Goal: Task Accomplishment & Management: Complete application form

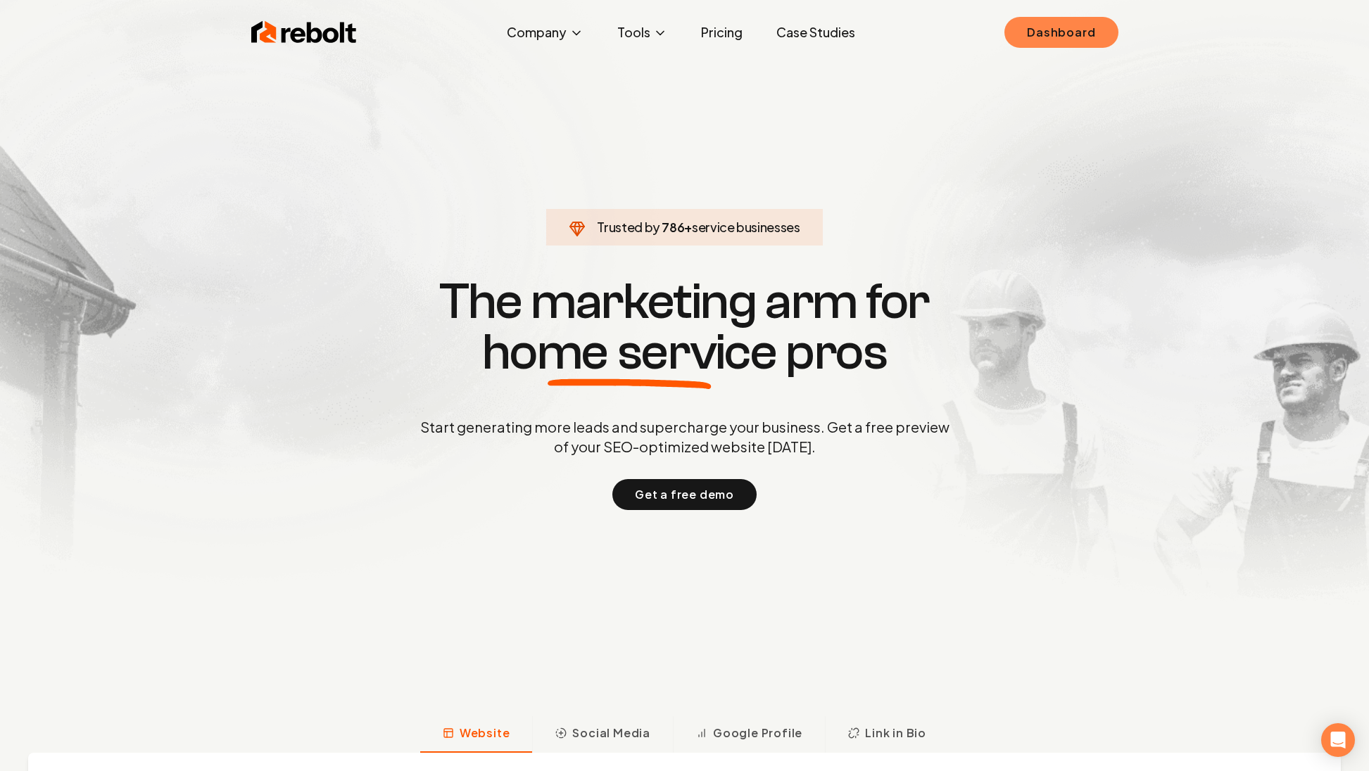
click at [1056, 33] on link "Dashboard" at bounding box center [1060, 32] width 113 height 31
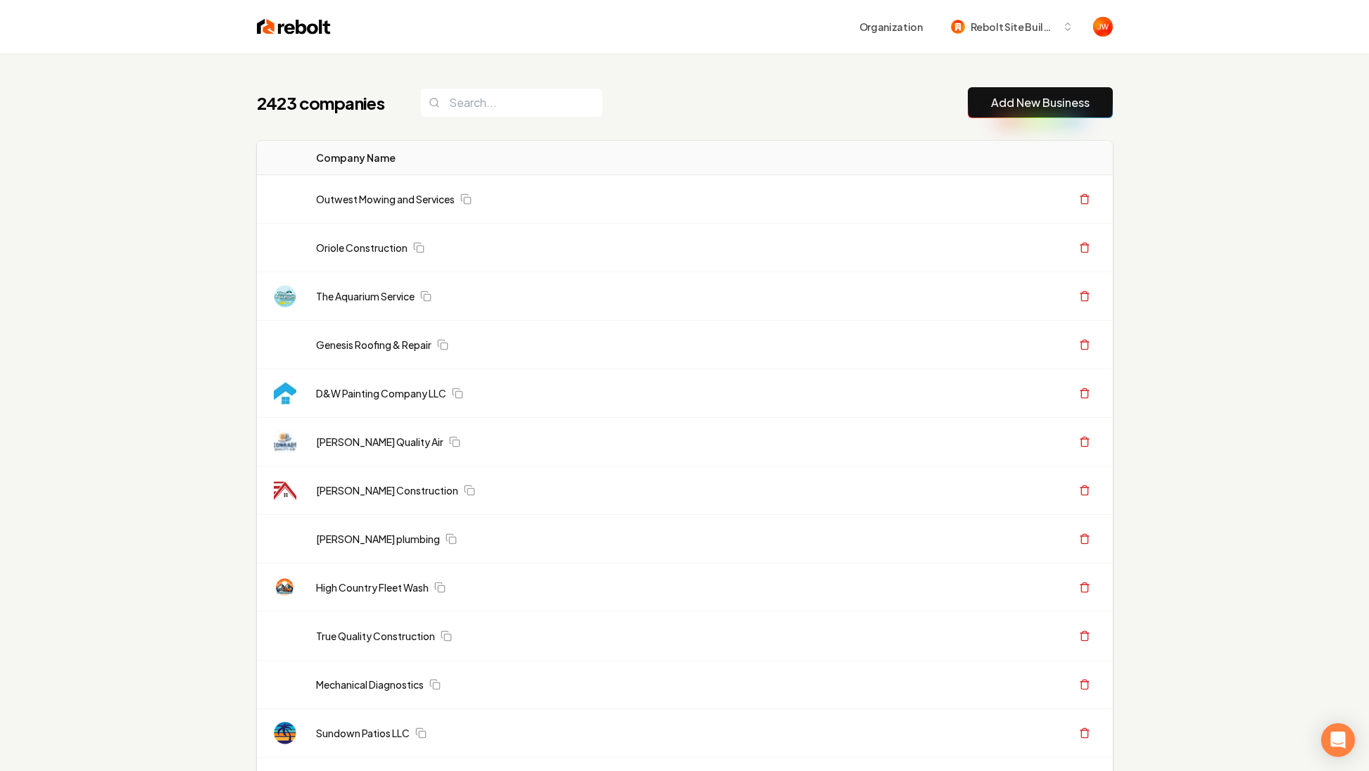
click at [1025, 111] on button "Add New Business" at bounding box center [1040, 102] width 145 height 31
click at [1059, 108] on link "Add New Business" at bounding box center [1040, 102] width 99 height 17
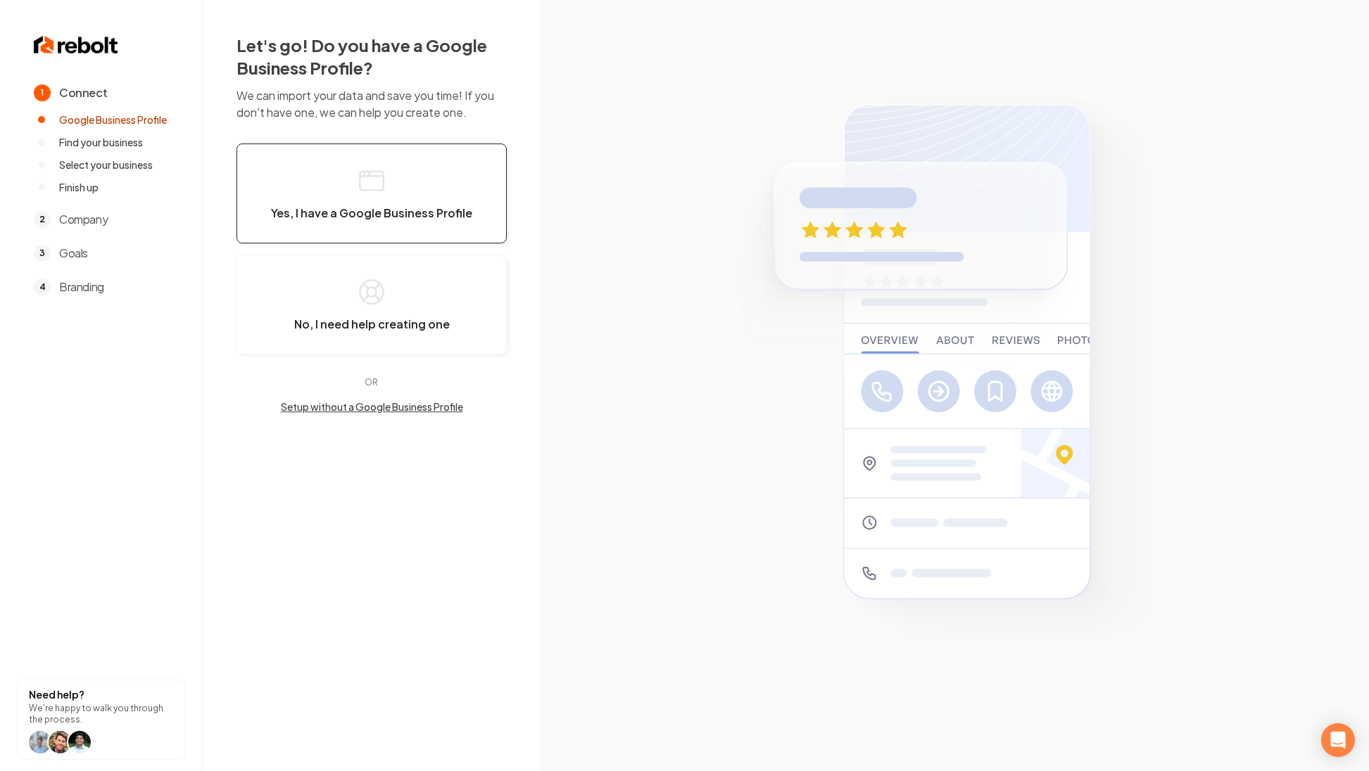
click at [379, 193] on icon "button" at bounding box center [372, 181] width 28 height 28
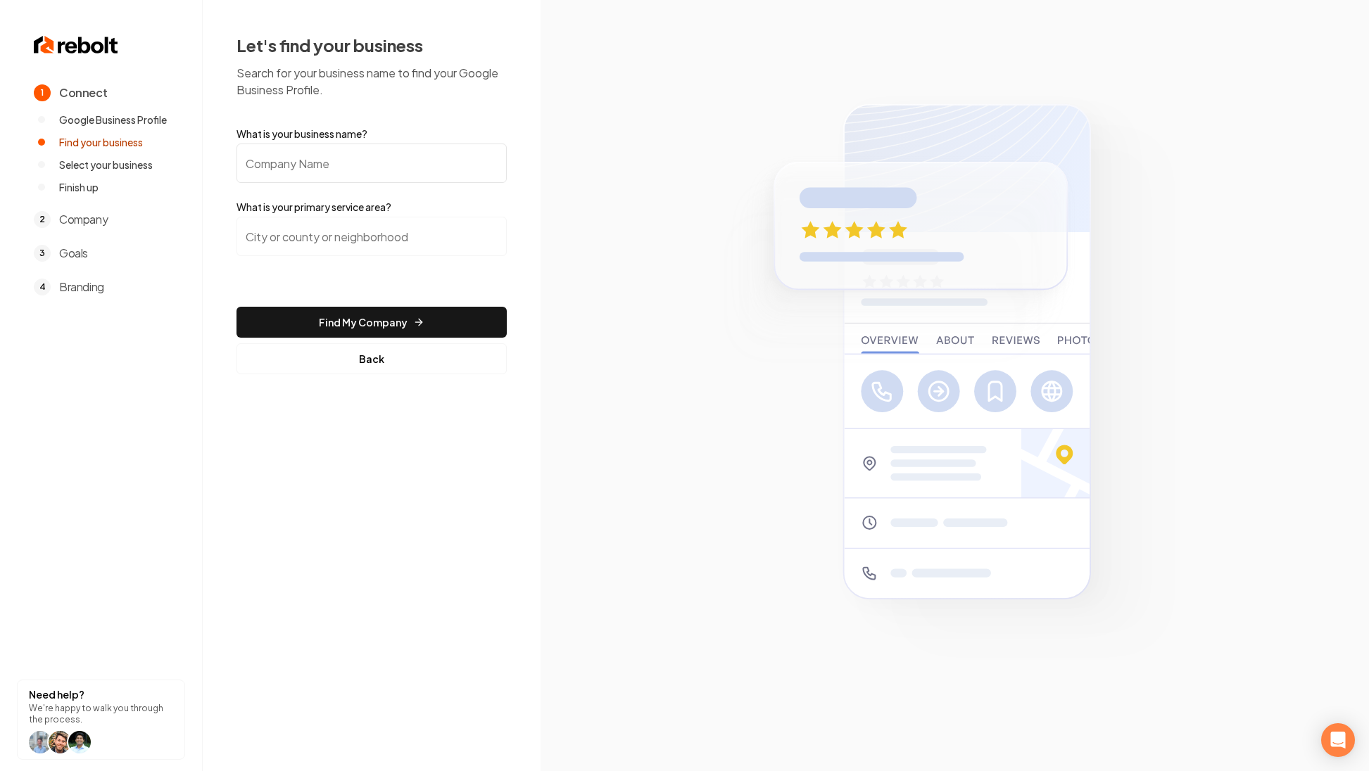
click at [307, 156] on input "What is your business name?" at bounding box center [371, 163] width 270 height 39
paste input "Kiss My Grass Landscaping"
type input "Kiss My Grass Landscaping"
click at [325, 234] on input "search" at bounding box center [371, 236] width 270 height 39
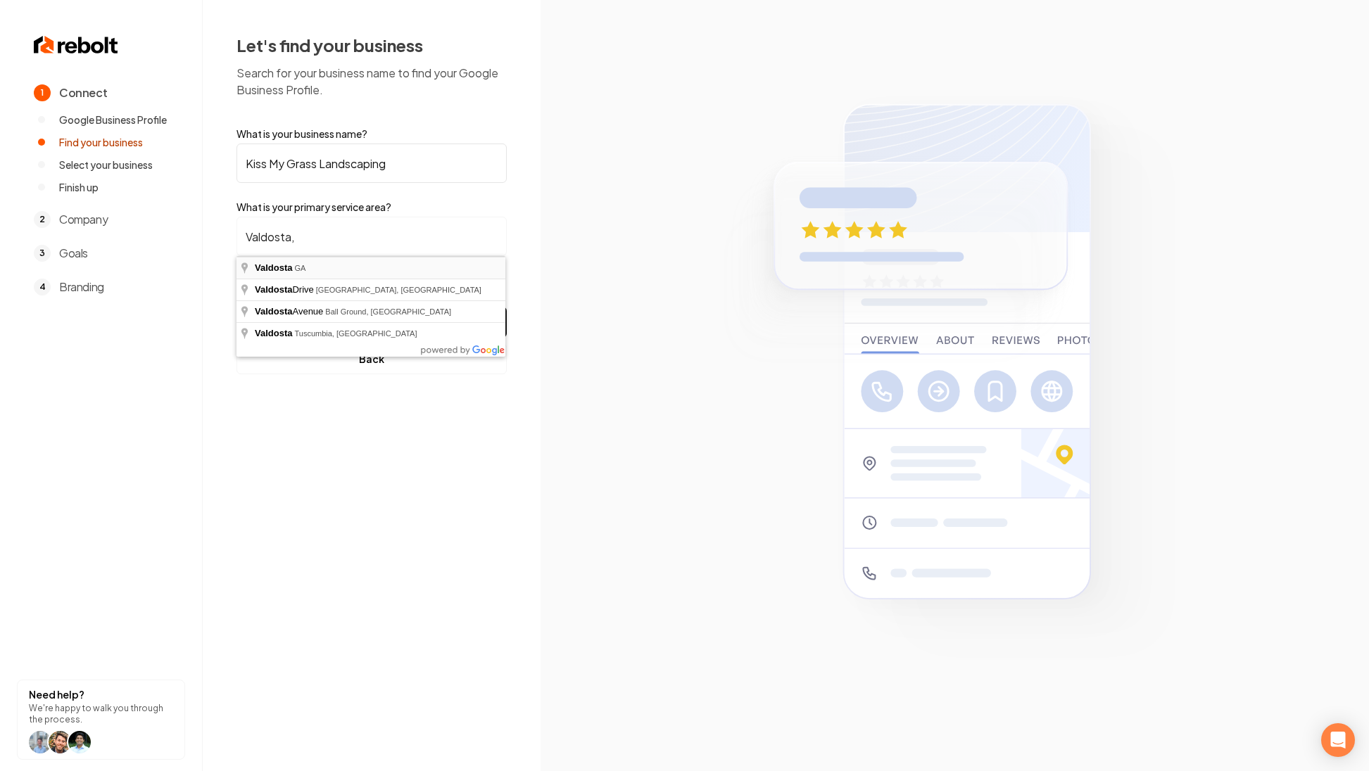
type input "Valdosta, [GEOGRAPHIC_DATA]"
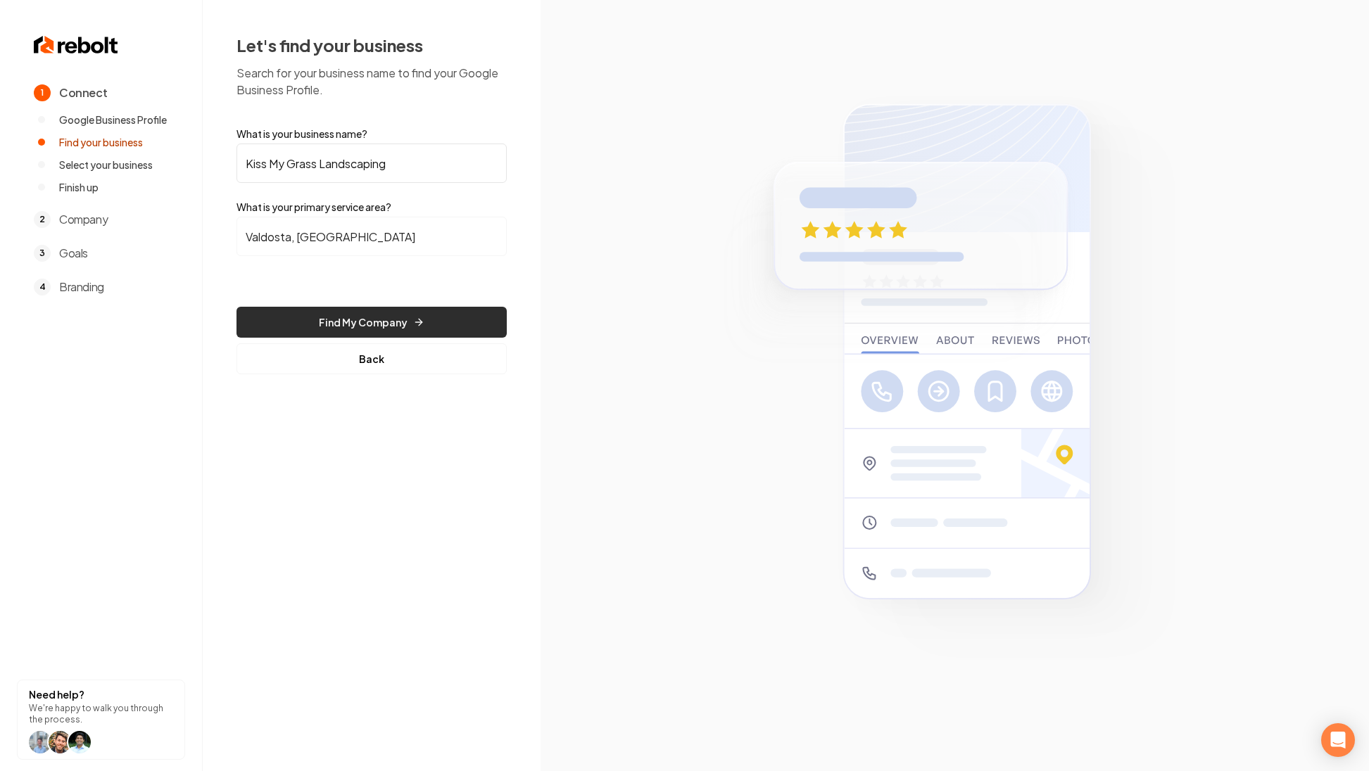
click at [346, 317] on button "Find My Company" at bounding box center [371, 322] width 270 height 31
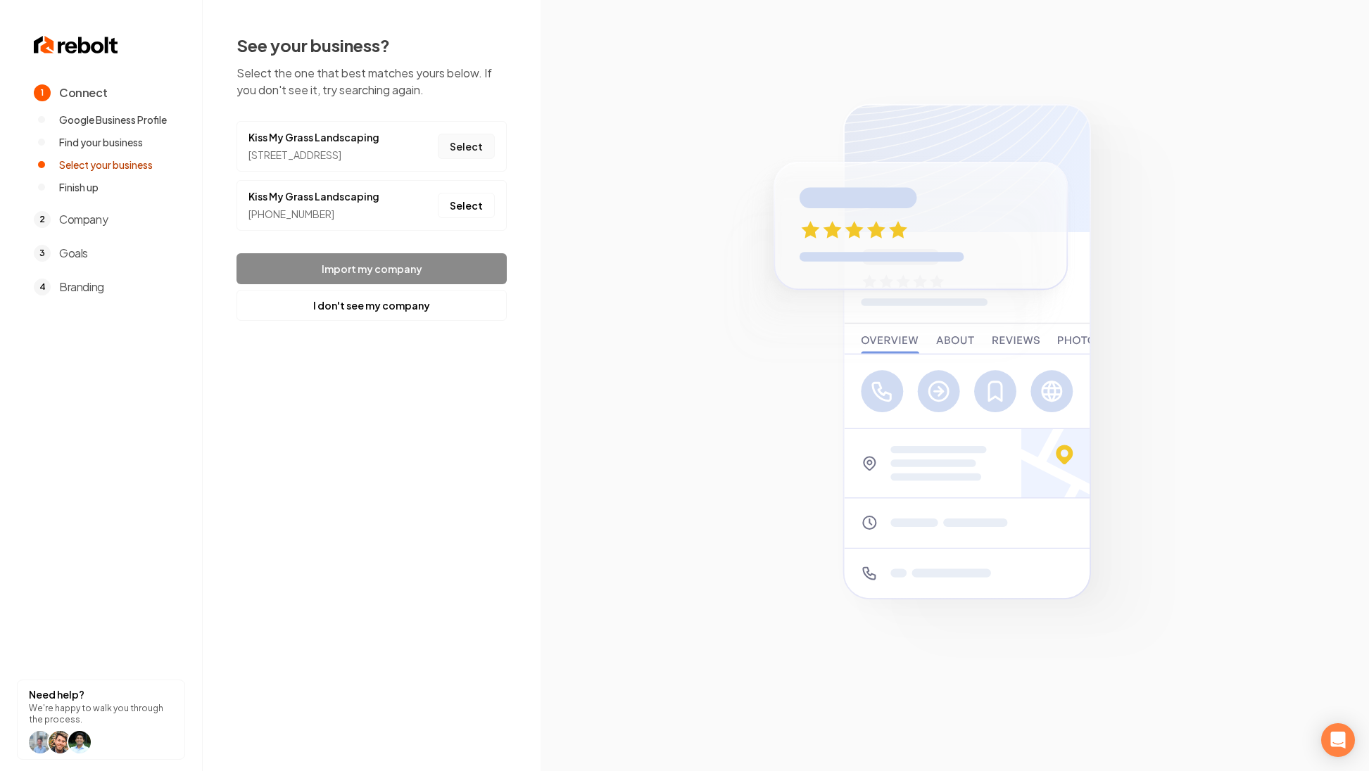
click at [463, 157] on button "Select" at bounding box center [466, 146] width 57 height 25
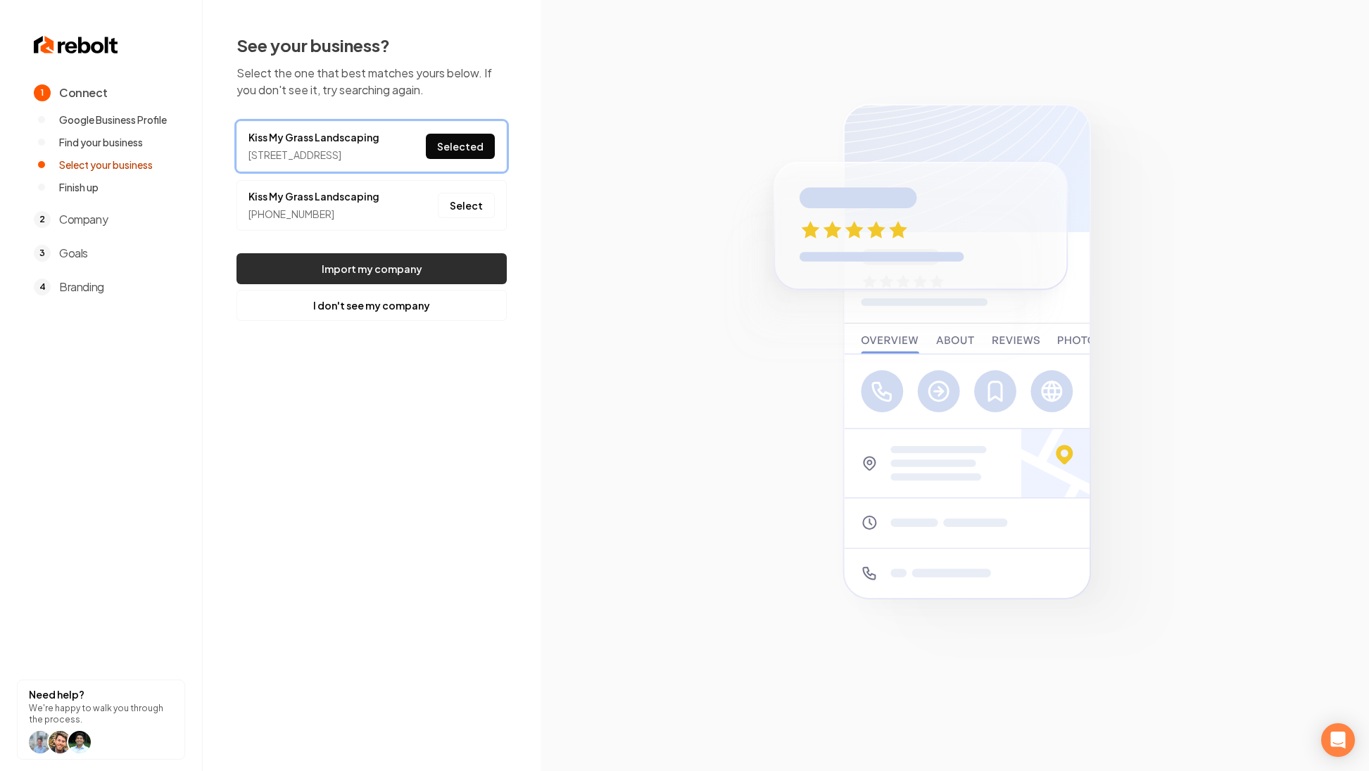
click at [444, 279] on button "Import my company" at bounding box center [371, 268] width 270 height 31
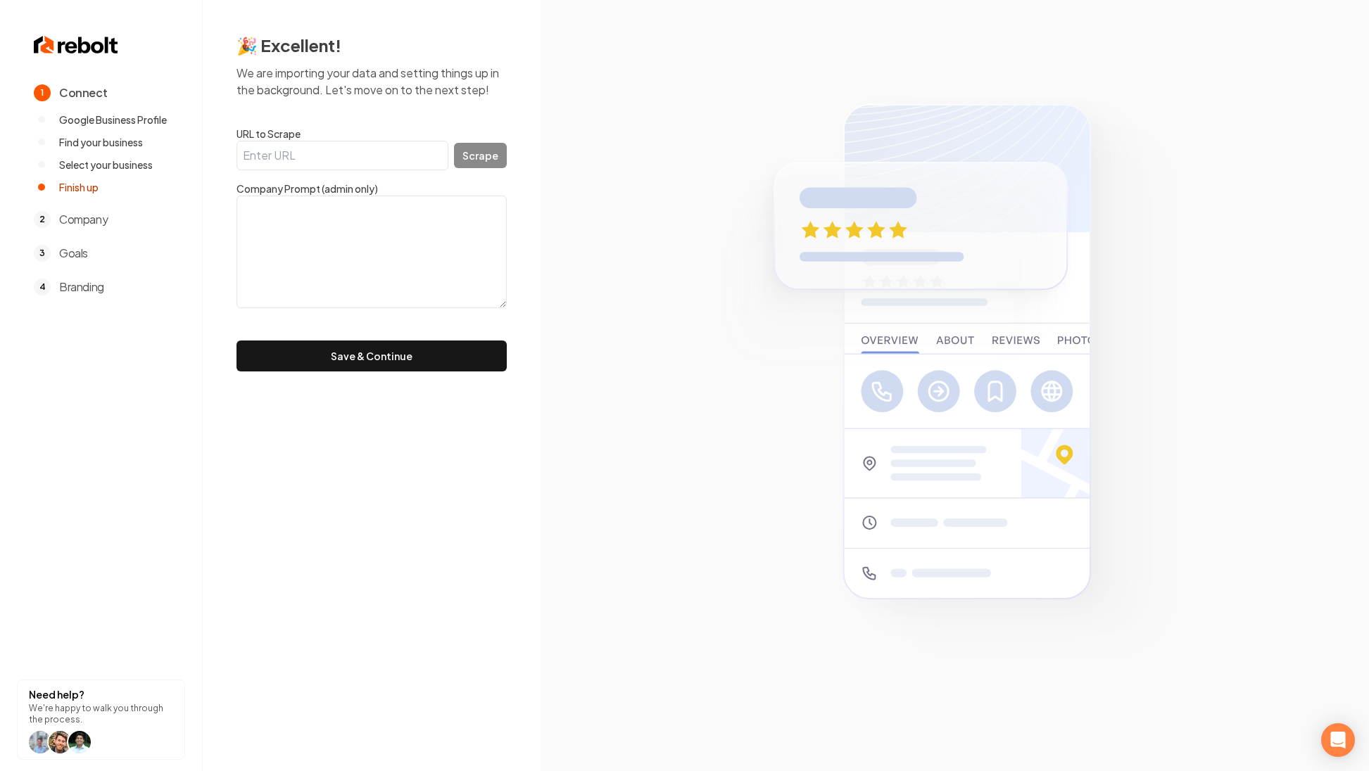
click at [294, 150] on input "URL to Scrape" at bounding box center [342, 156] width 212 height 30
paste input "[URL][DOMAIN_NAME]"
type input "[URL][DOMAIN_NAME]"
click at [484, 160] on button "Scrape" at bounding box center [480, 155] width 53 height 25
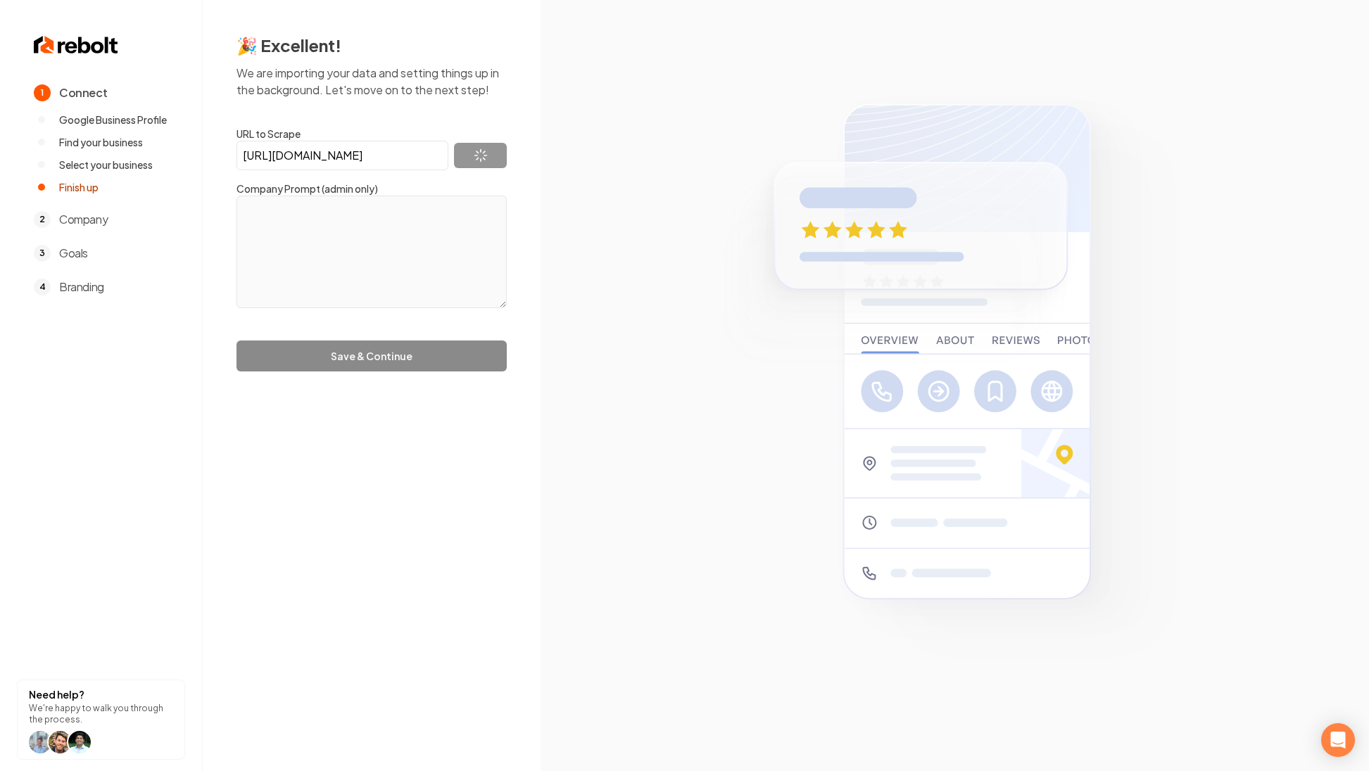
type textarea "Kiss My Grass Landscaping is a family-owned and operated business that provides…"
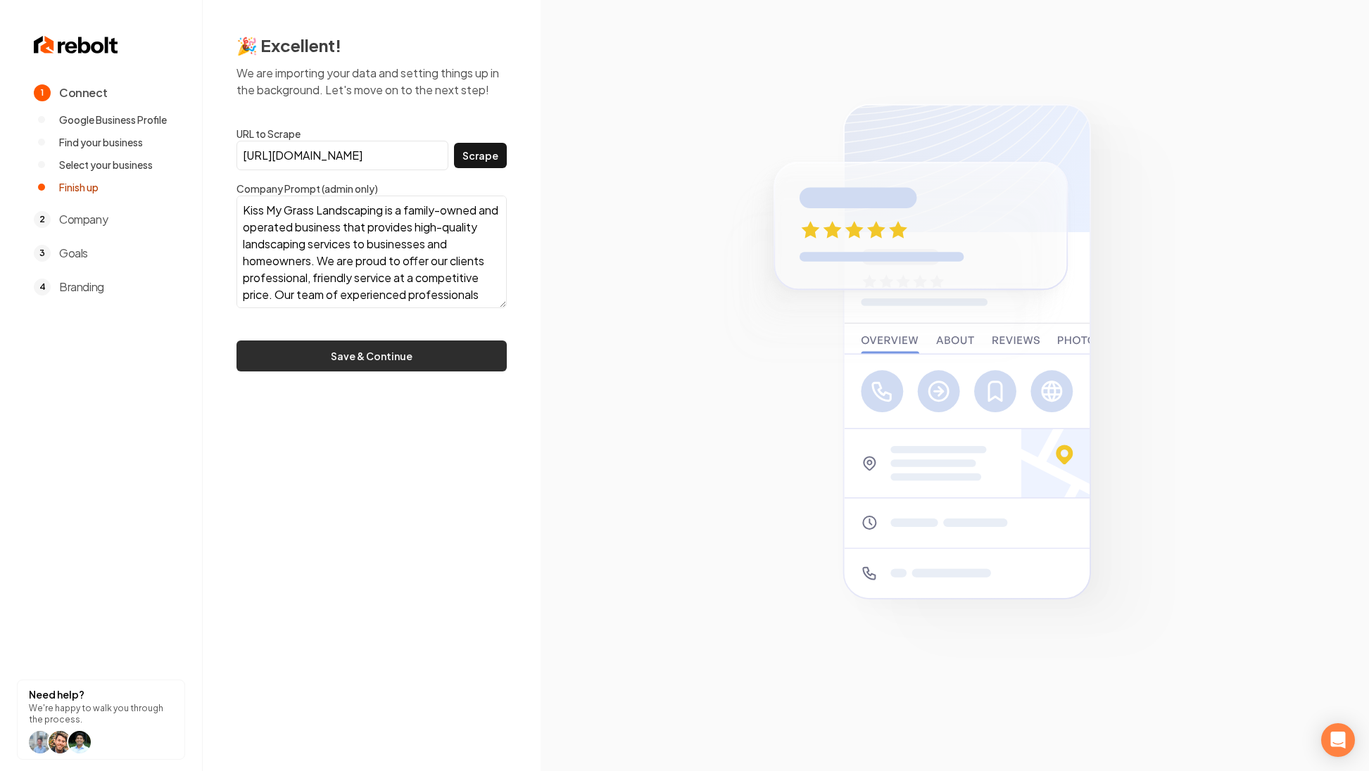
click at [390, 362] on button "Save & Continue" at bounding box center [371, 356] width 270 height 31
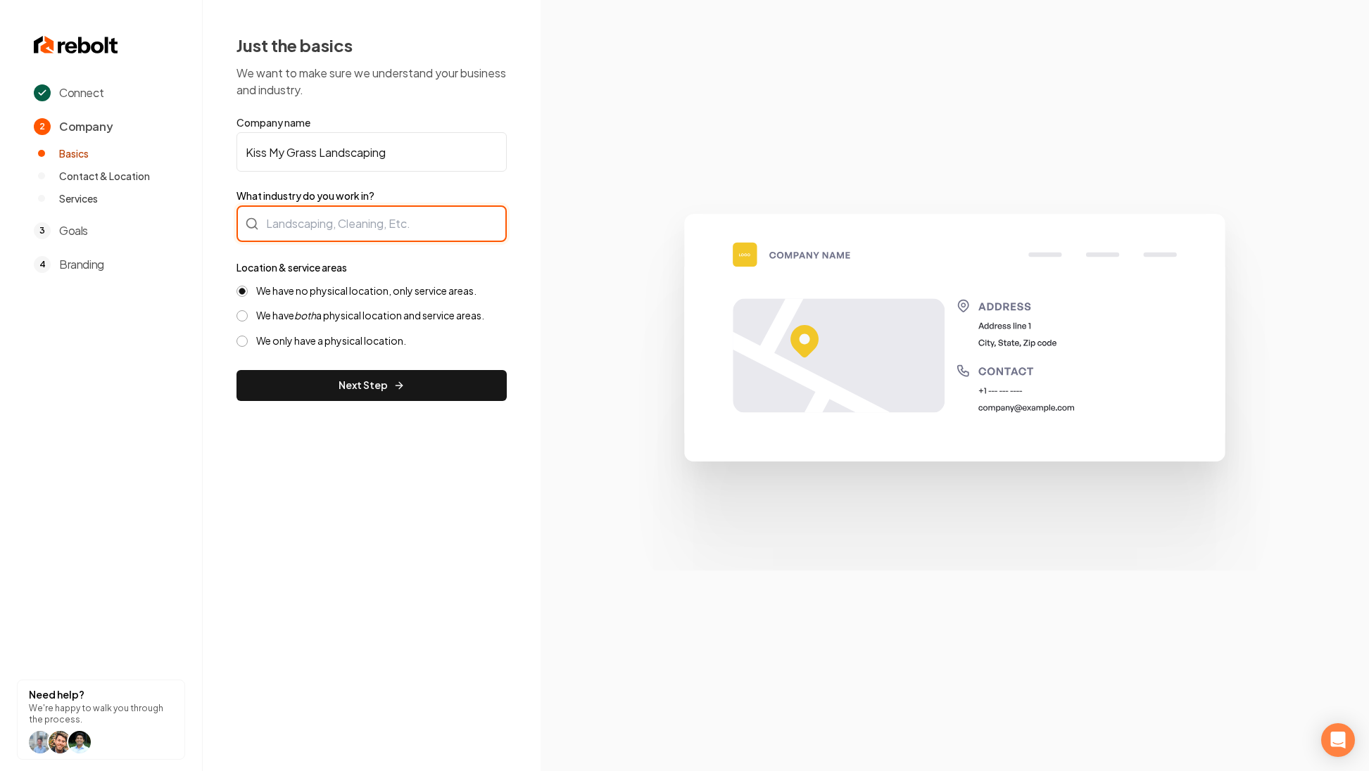
click at [311, 222] on div at bounding box center [371, 224] width 270 height 37
type input "Landscaping"
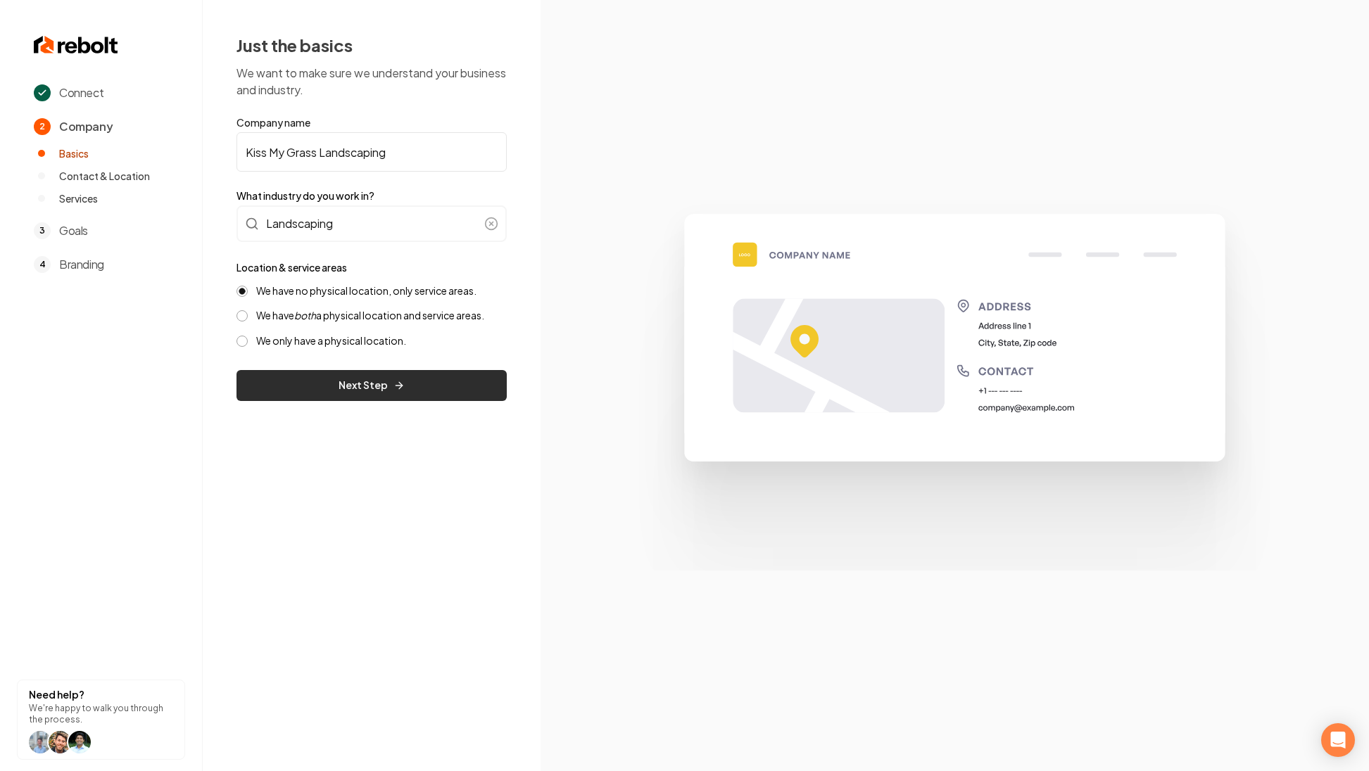
click at [336, 392] on button "Next Step" at bounding box center [371, 385] width 270 height 31
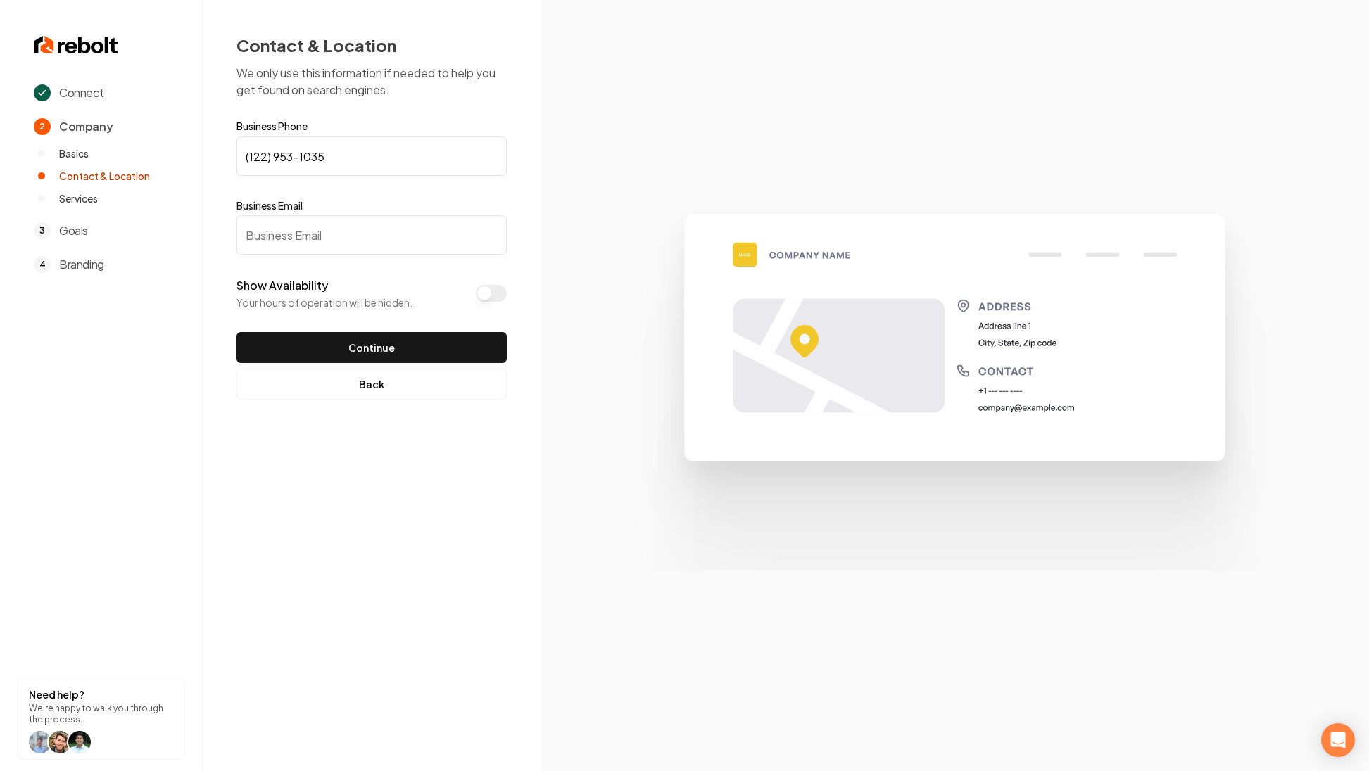
click at [286, 229] on input "Business Email" at bounding box center [371, 234] width 270 height 39
paste input "[EMAIL_ADDRESS][DOMAIN_NAME]"
type input "[EMAIL_ADDRESS][DOMAIN_NAME]"
click at [500, 293] on button "Show Availability" at bounding box center [491, 293] width 31 height 17
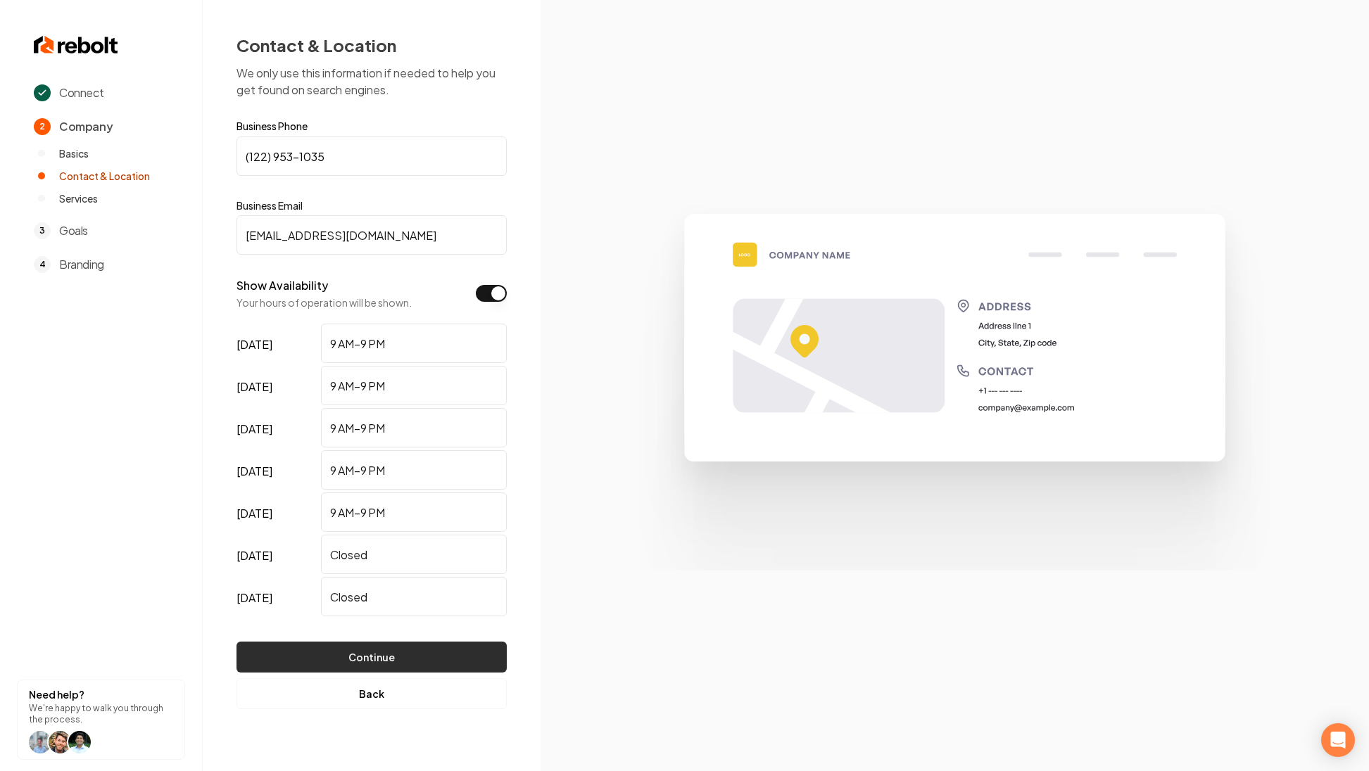
click at [380, 646] on button "Continue" at bounding box center [371, 657] width 270 height 31
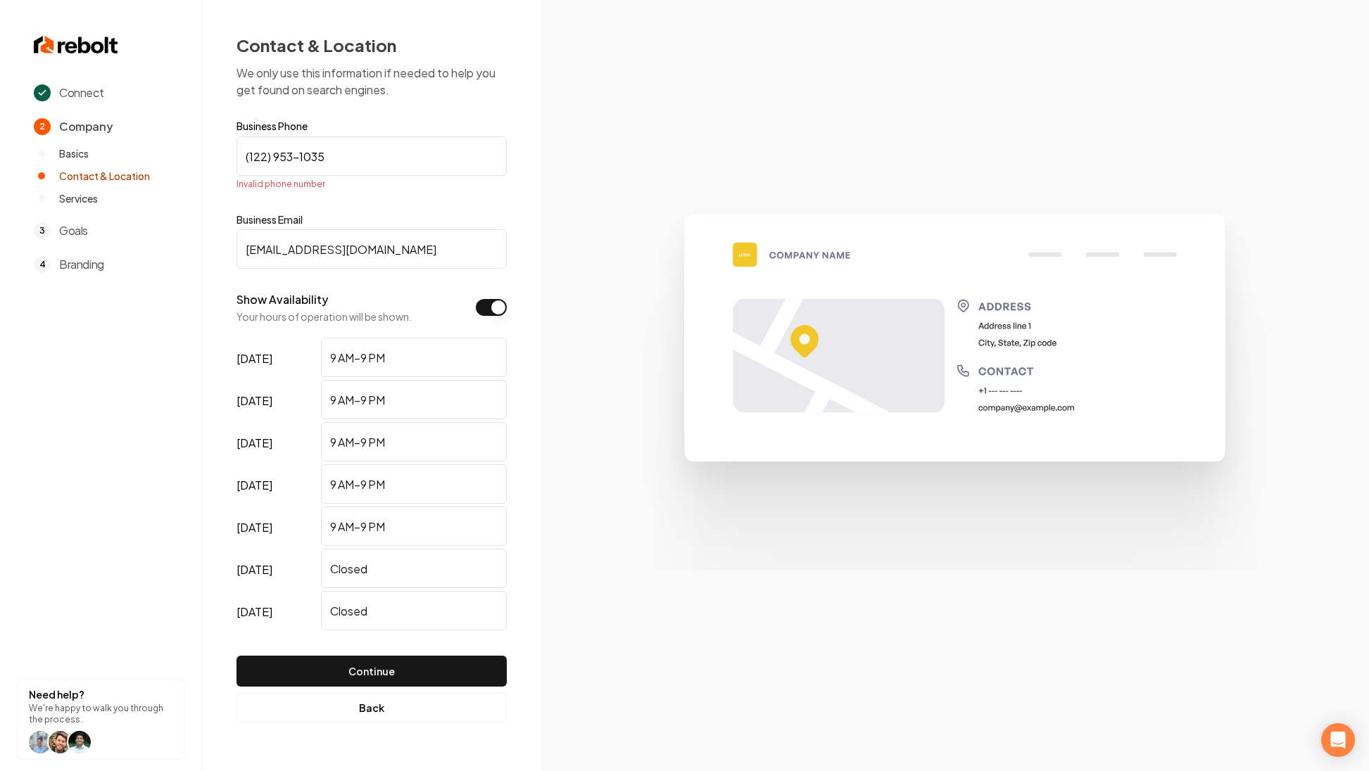
click at [286, 157] on input "(122) 953-1035" at bounding box center [371, 156] width 270 height 39
paste input "229) 531-0350"
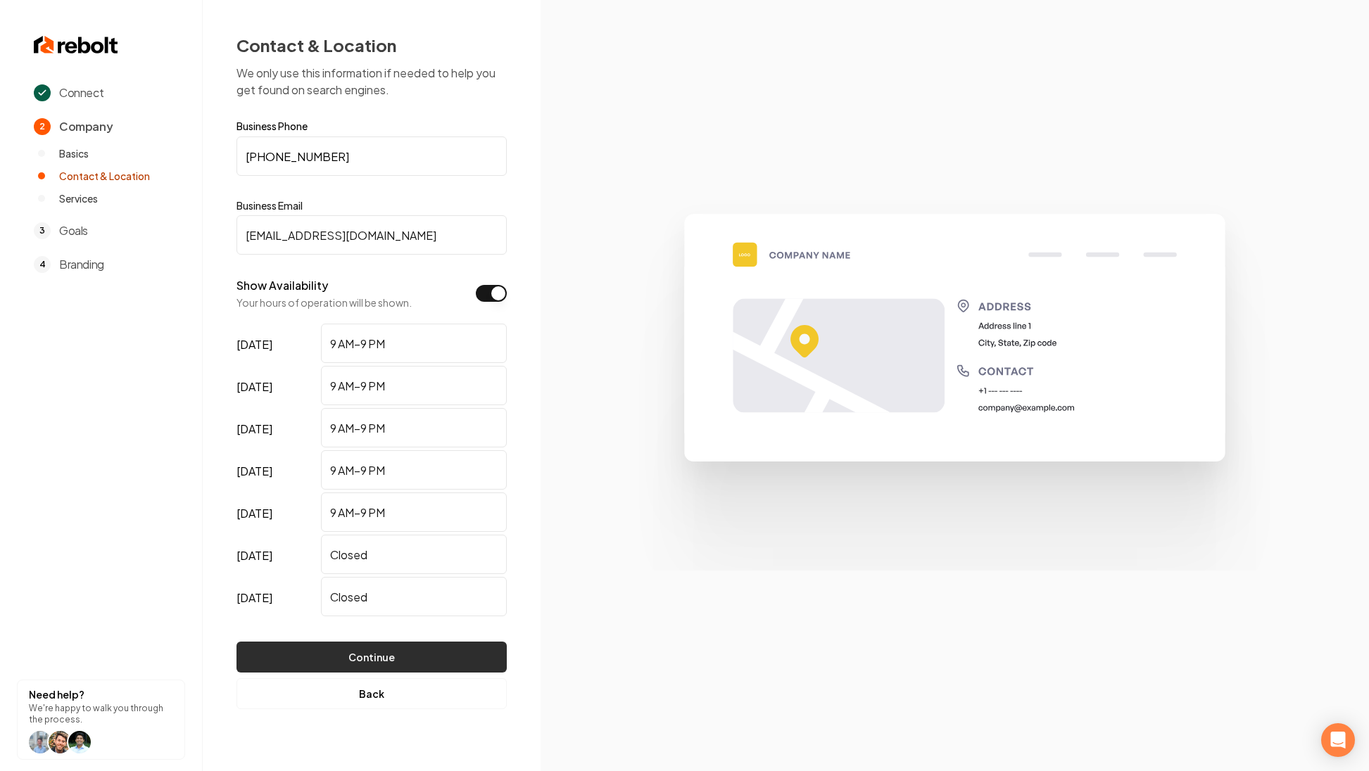
type input "[PHONE_NUMBER]"
click at [371, 662] on button "Continue" at bounding box center [371, 657] width 270 height 31
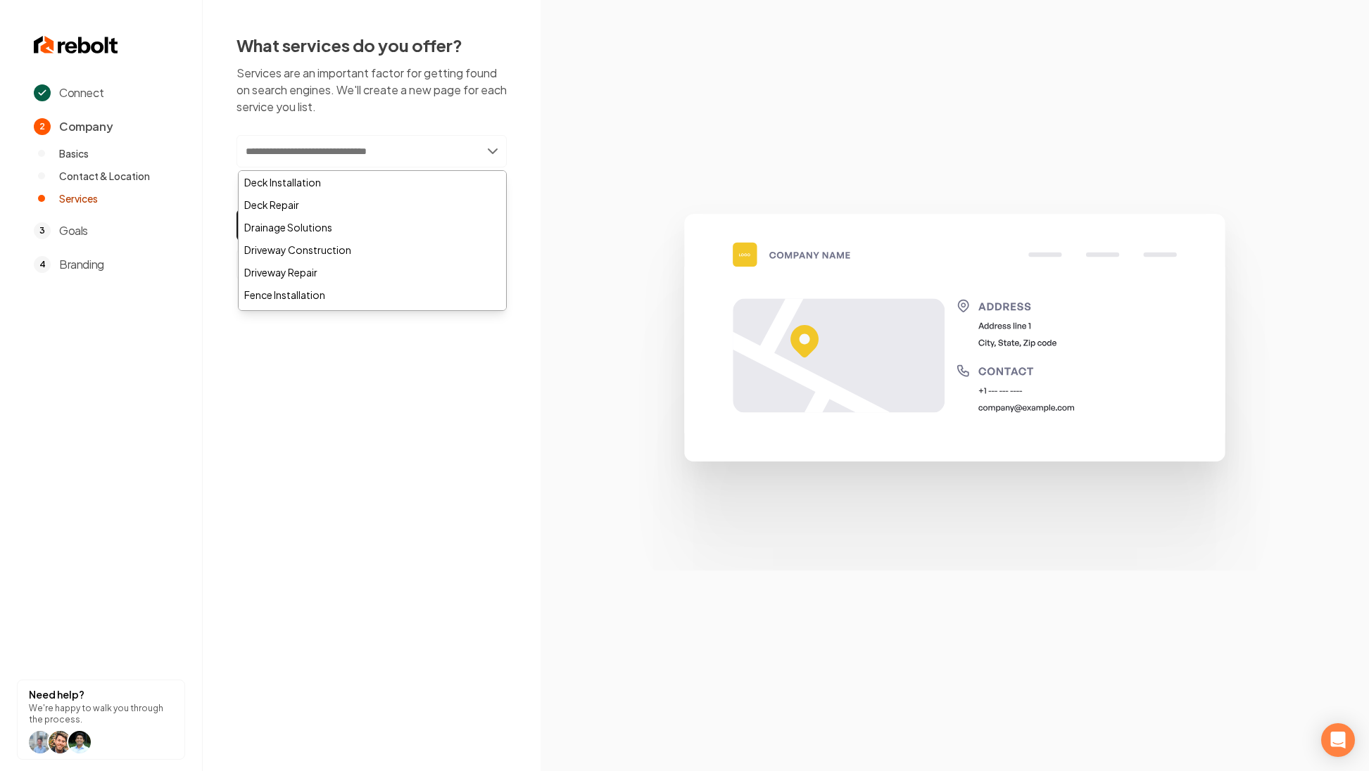
click at [368, 148] on input "text" at bounding box center [371, 151] width 270 height 32
click at [388, 109] on p "Services are an important factor for getting found on search engines. We'll cre…" at bounding box center [371, 90] width 270 height 51
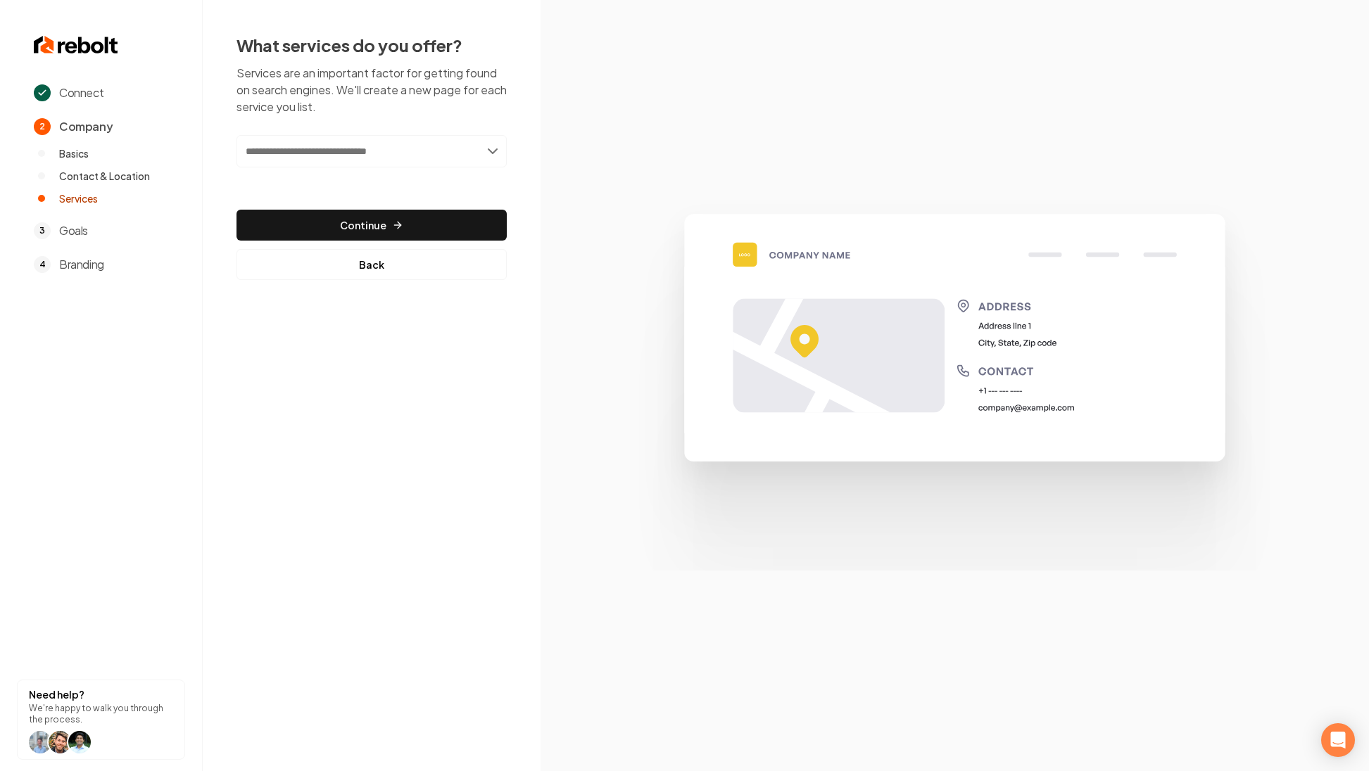
click at [333, 156] on input "text" at bounding box center [371, 151] width 270 height 32
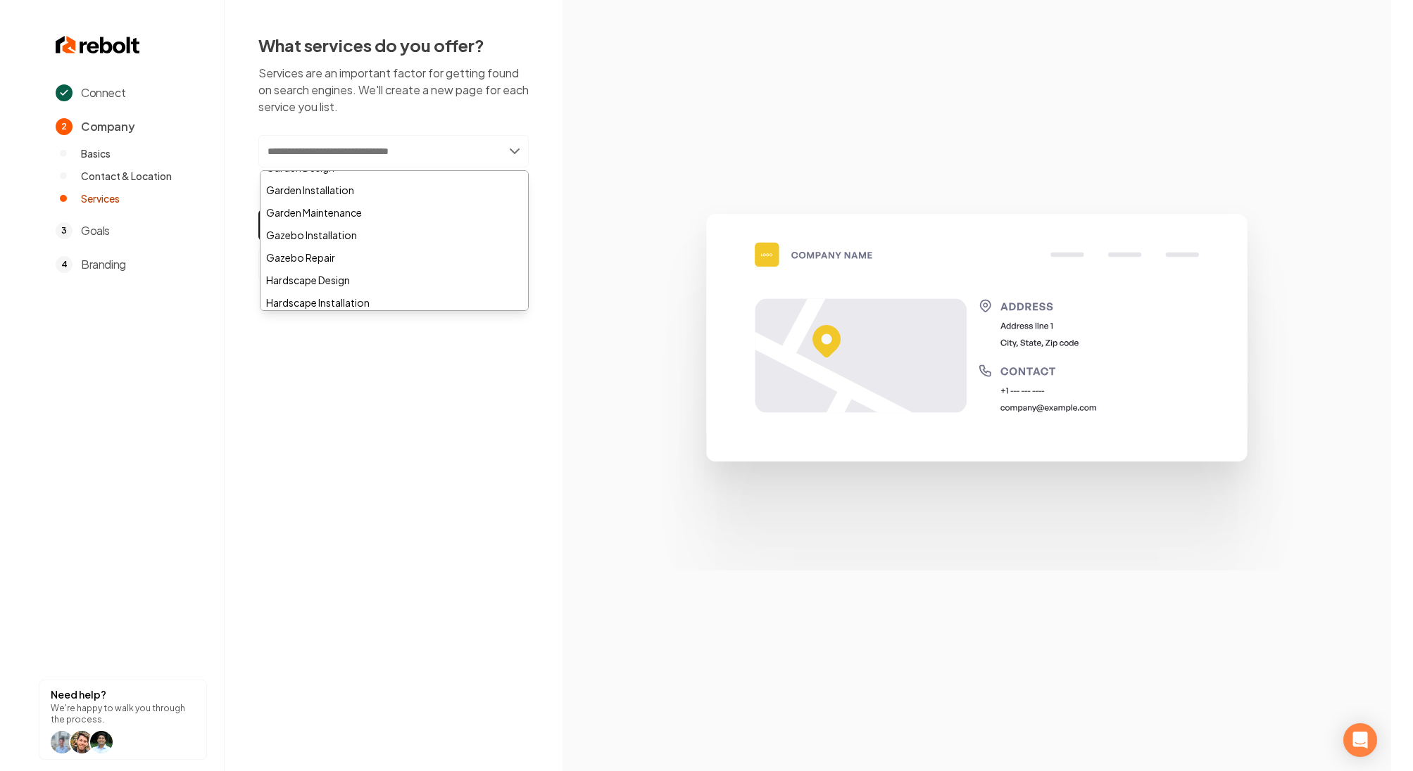
scroll to position [175, 0]
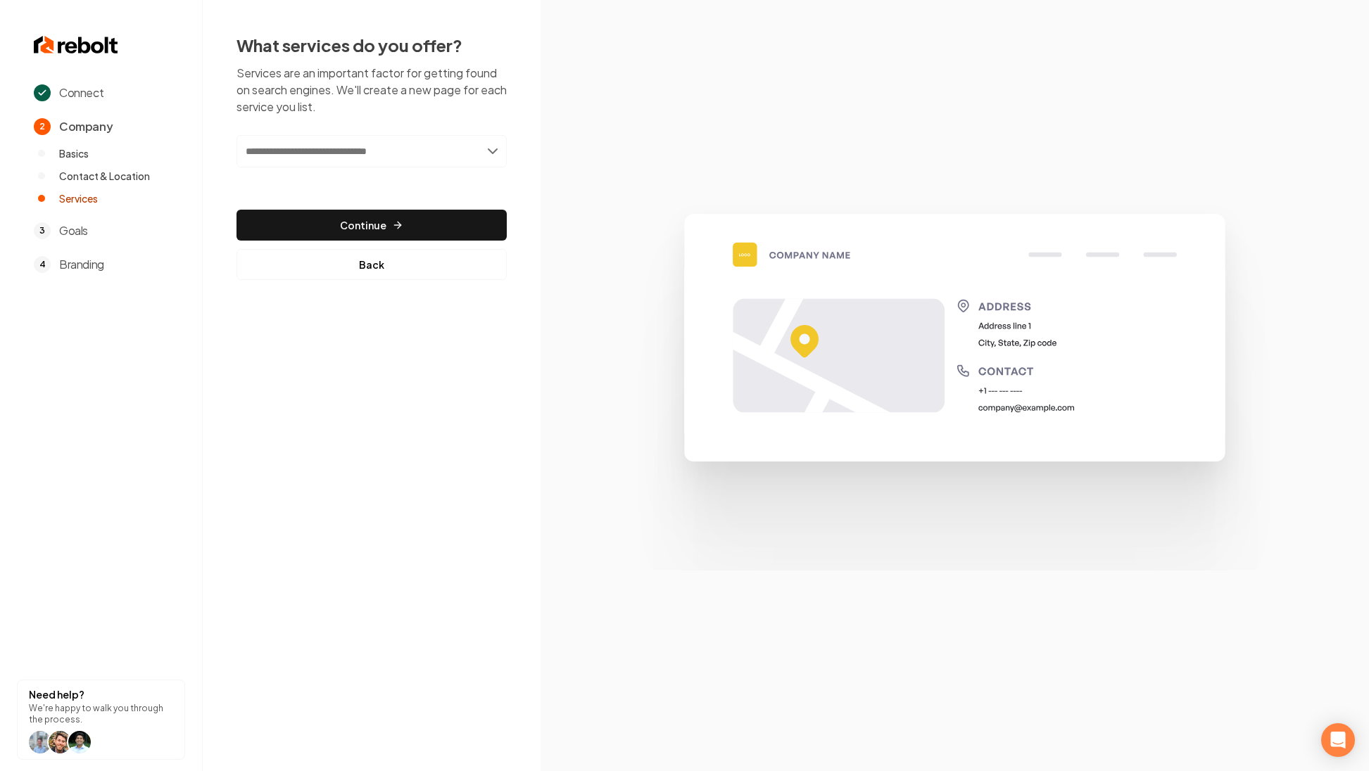
click at [391, 433] on div "Connect 2 Company Basics Contact & Location Services 3 Goals 4 Branding Need he…" at bounding box center [684, 385] width 1369 height 771
click at [289, 160] on input "text" at bounding box center [371, 151] width 270 height 32
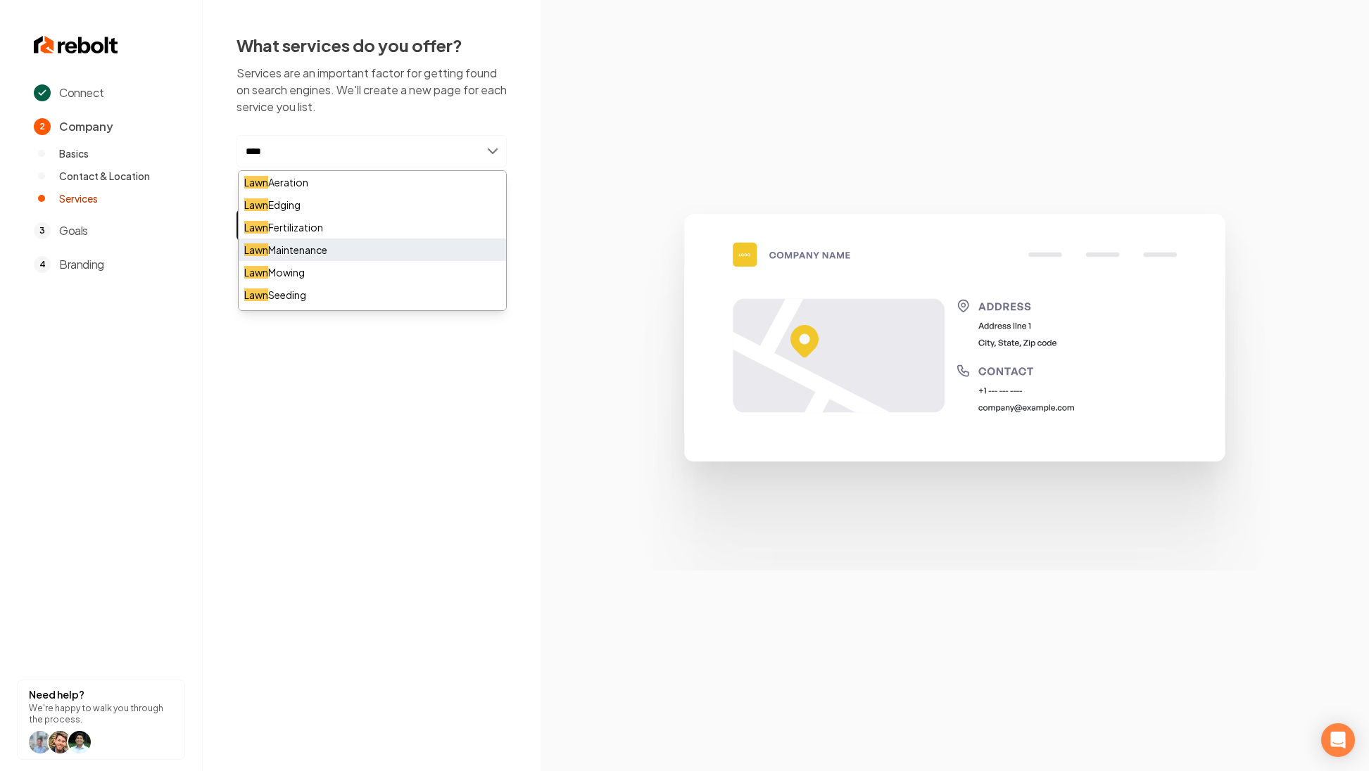
type input "****"
click at [314, 246] on div "Lawn Maintenance" at bounding box center [372, 250] width 267 height 23
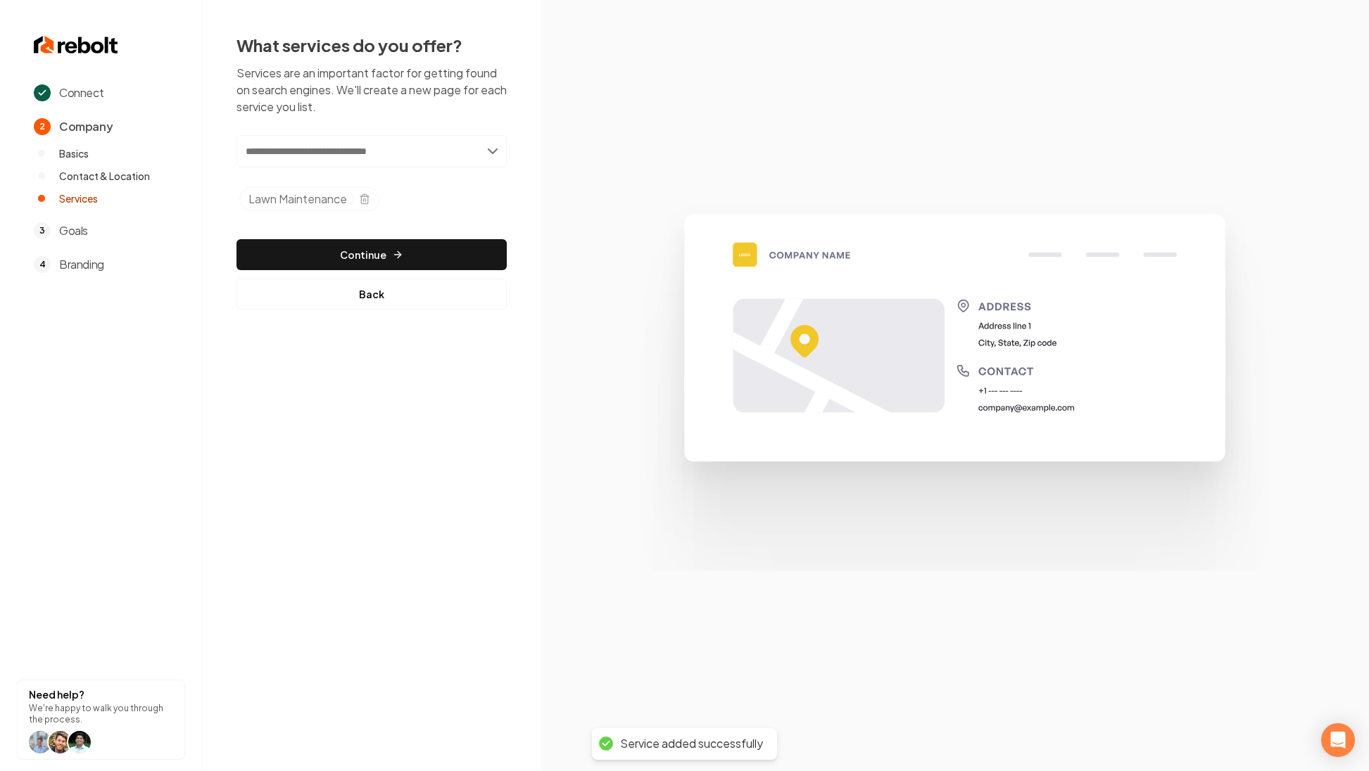
click at [303, 150] on input "text" at bounding box center [371, 151] width 270 height 32
type input "*******"
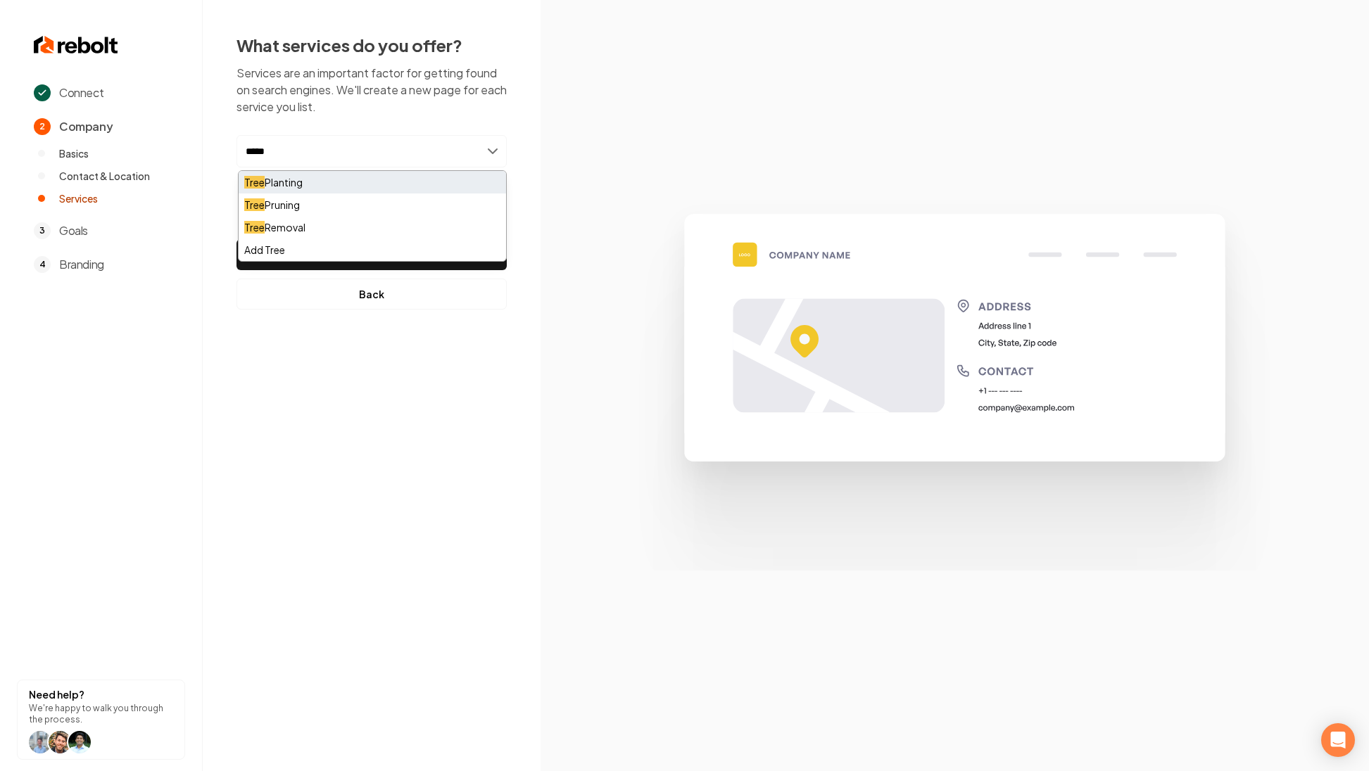
type input "****"
click at [289, 179] on div "Tree Planting" at bounding box center [372, 182] width 267 height 23
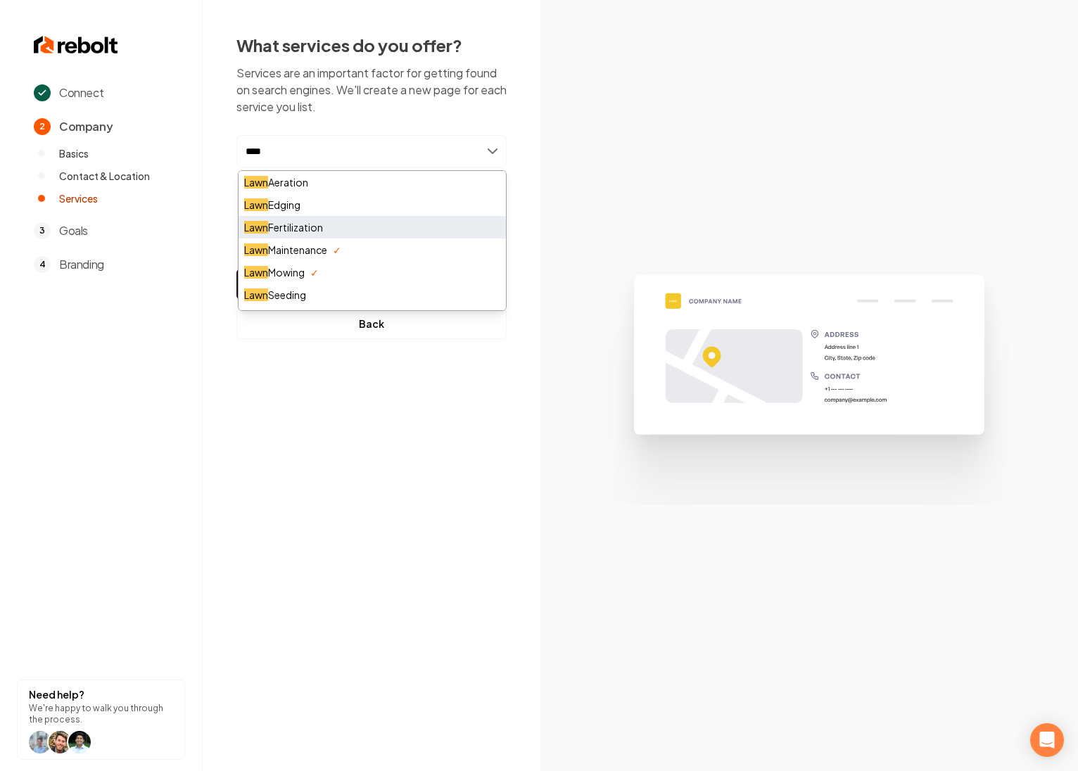
type input "****"
click at [313, 226] on div "Lawn Fertilization" at bounding box center [372, 227] width 267 height 23
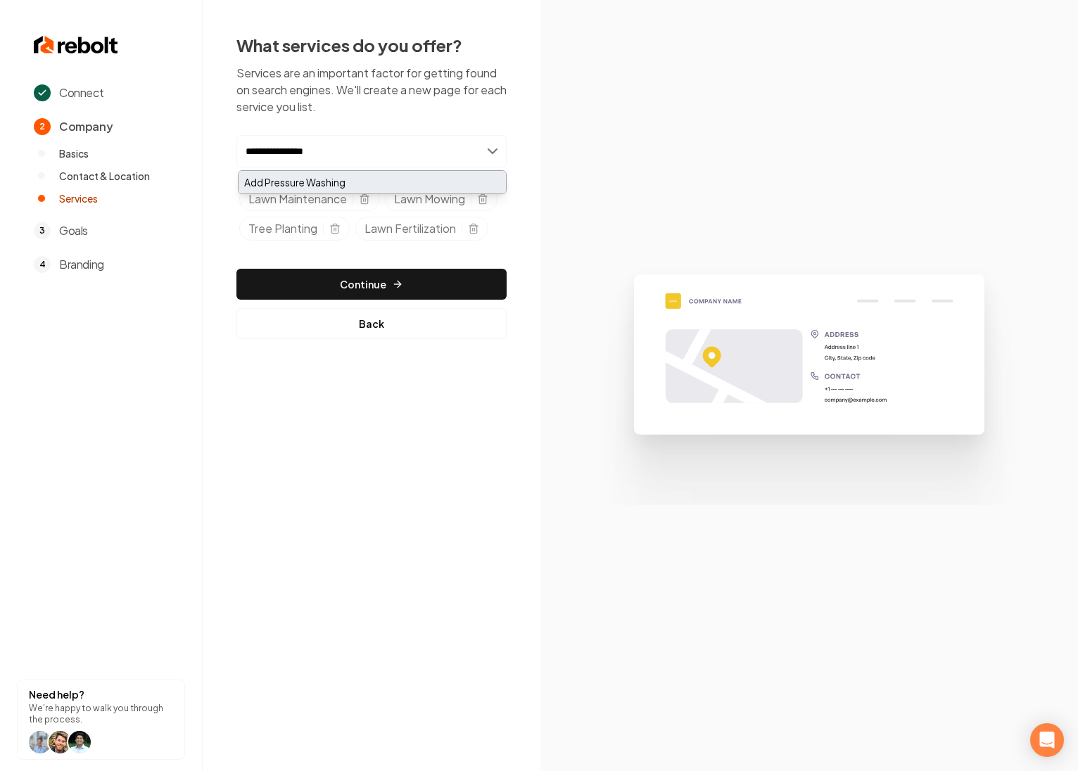
type input "**********"
click at [298, 182] on div "Add Pressure Washing" at bounding box center [372, 182] width 267 height 23
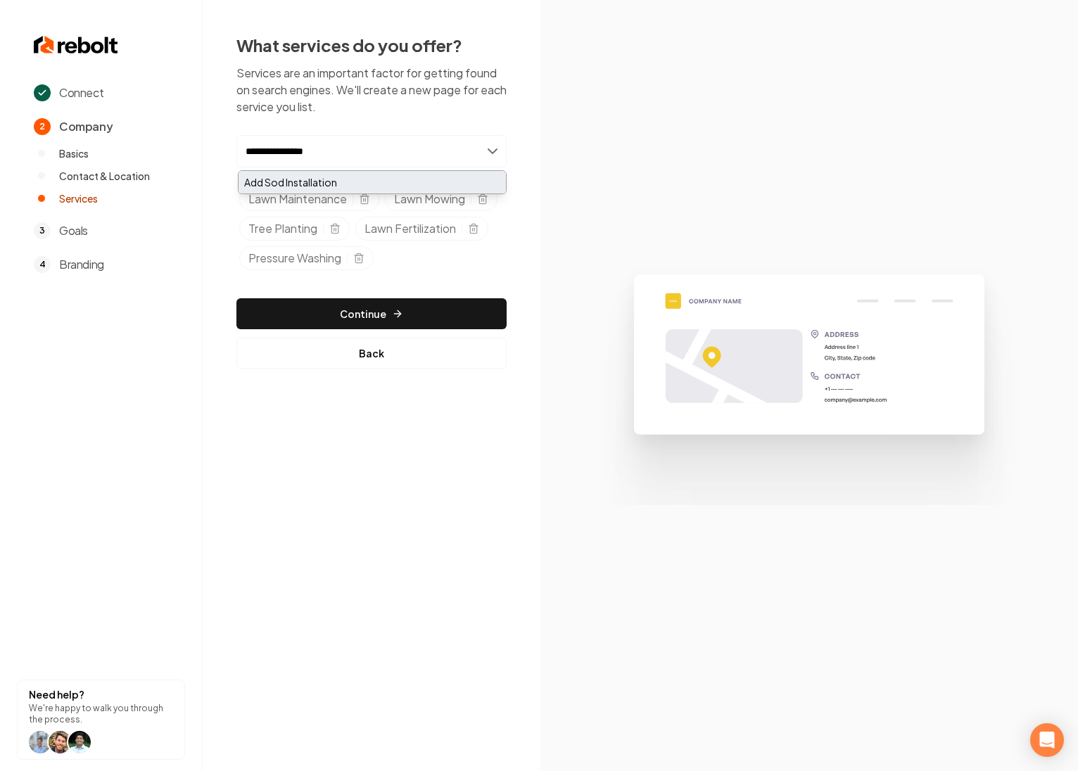
type input "**********"
click at [278, 180] on div "Add Sod Installation" at bounding box center [372, 182] width 267 height 23
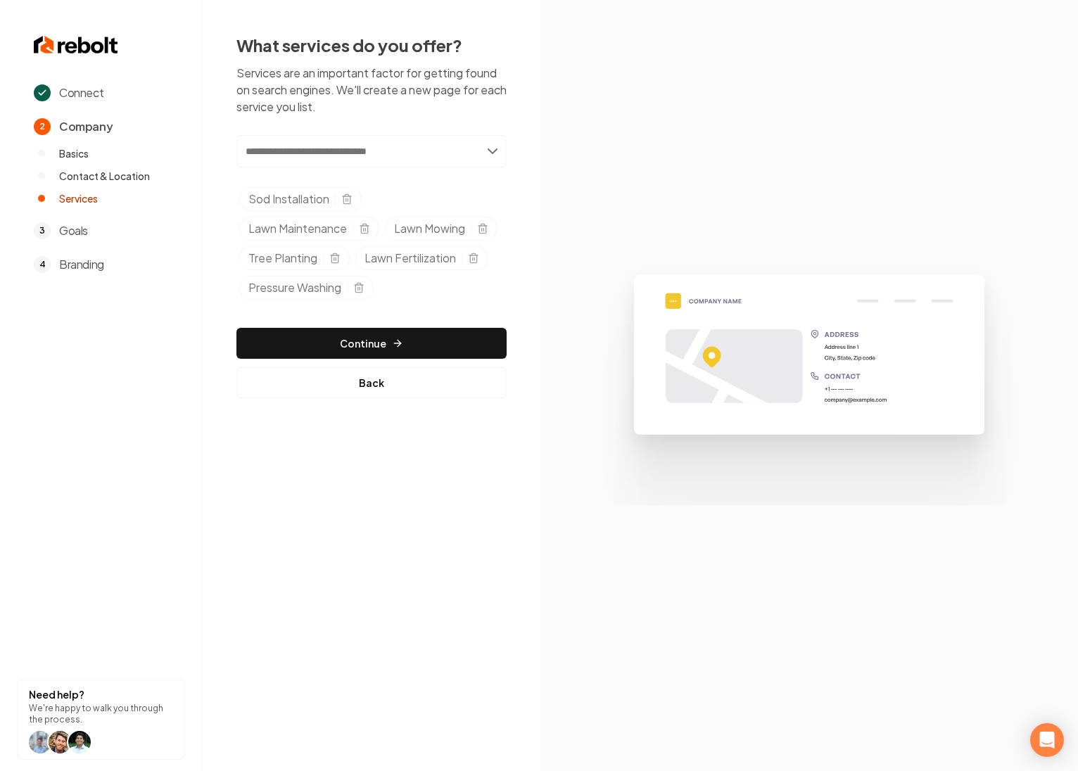
click at [393, 457] on div "Connect 2 Company Basics Contact & Location Services 3 Goals 4 Branding Need he…" at bounding box center [539, 385] width 1078 height 771
click at [274, 151] on input "text" at bounding box center [371, 151] width 270 height 32
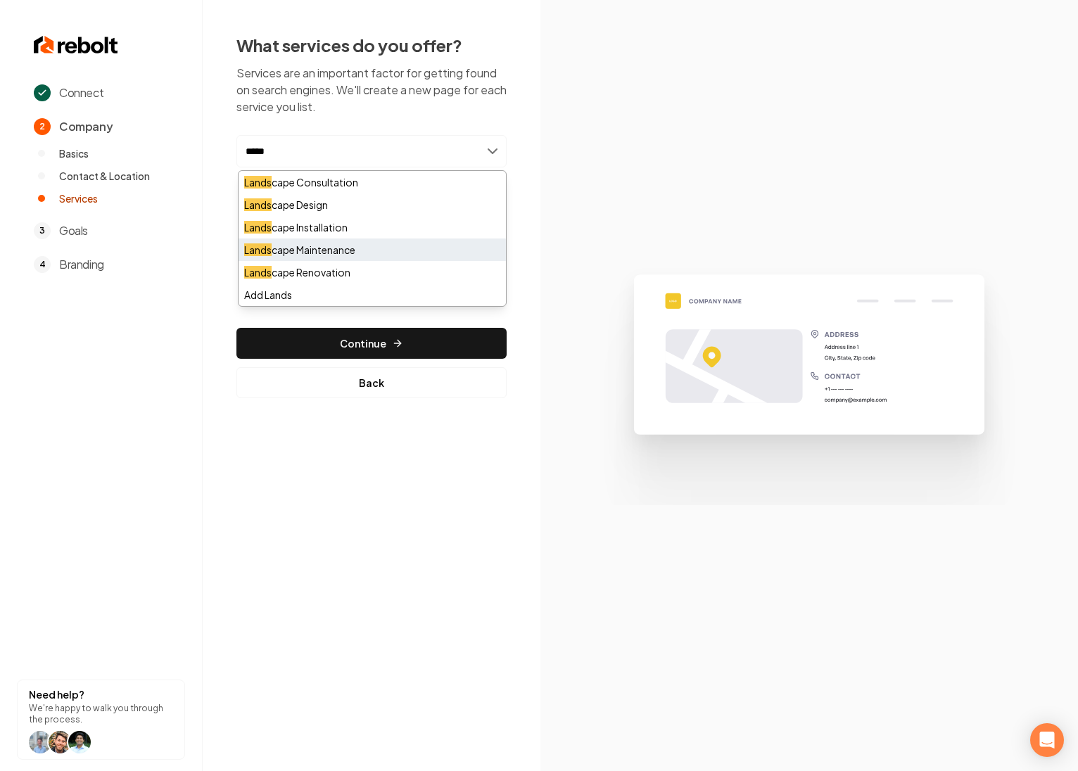
type input "*****"
click at [330, 249] on div "Lands cape Maintenance" at bounding box center [372, 250] width 267 height 23
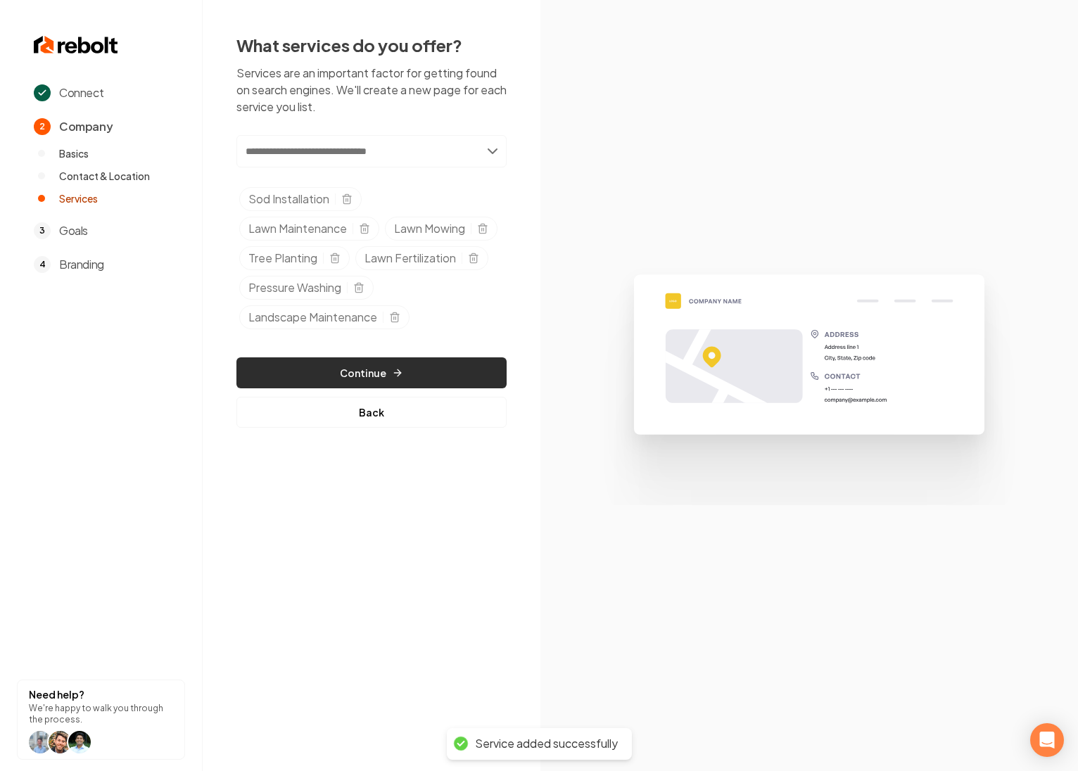
click at [339, 364] on button "Continue" at bounding box center [371, 373] width 270 height 31
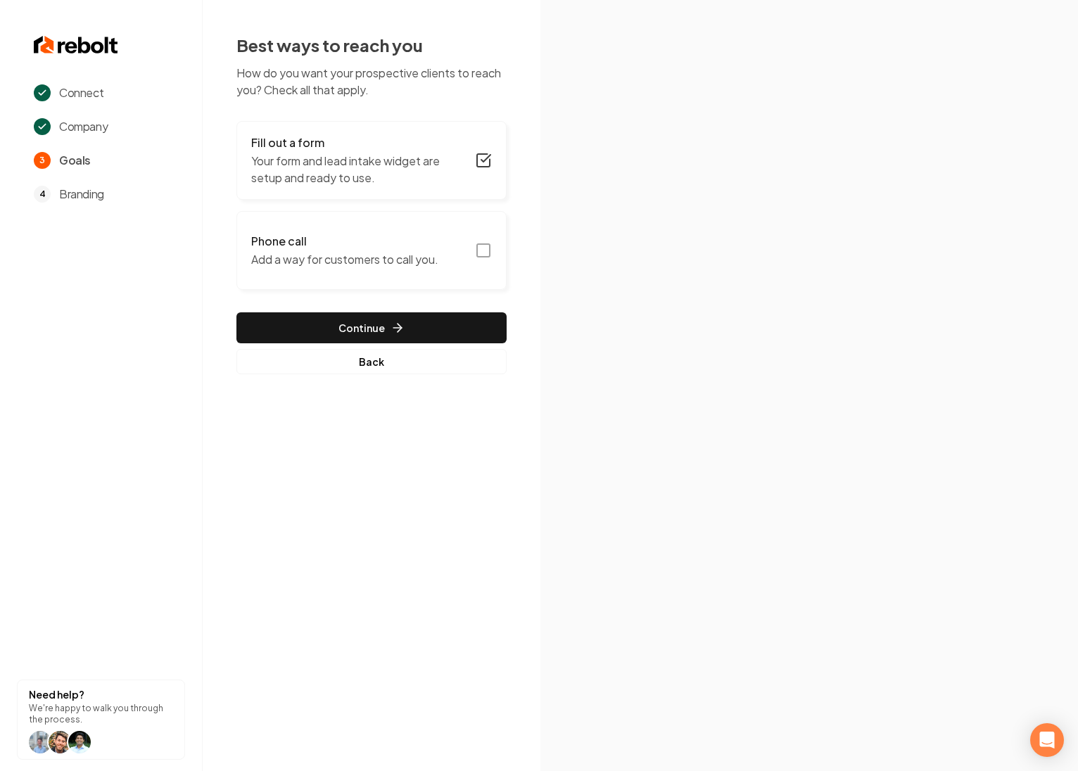
click at [472, 251] on button "Phone call Add a way for customers to call you." at bounding box center [371, 250] width 270 height 79
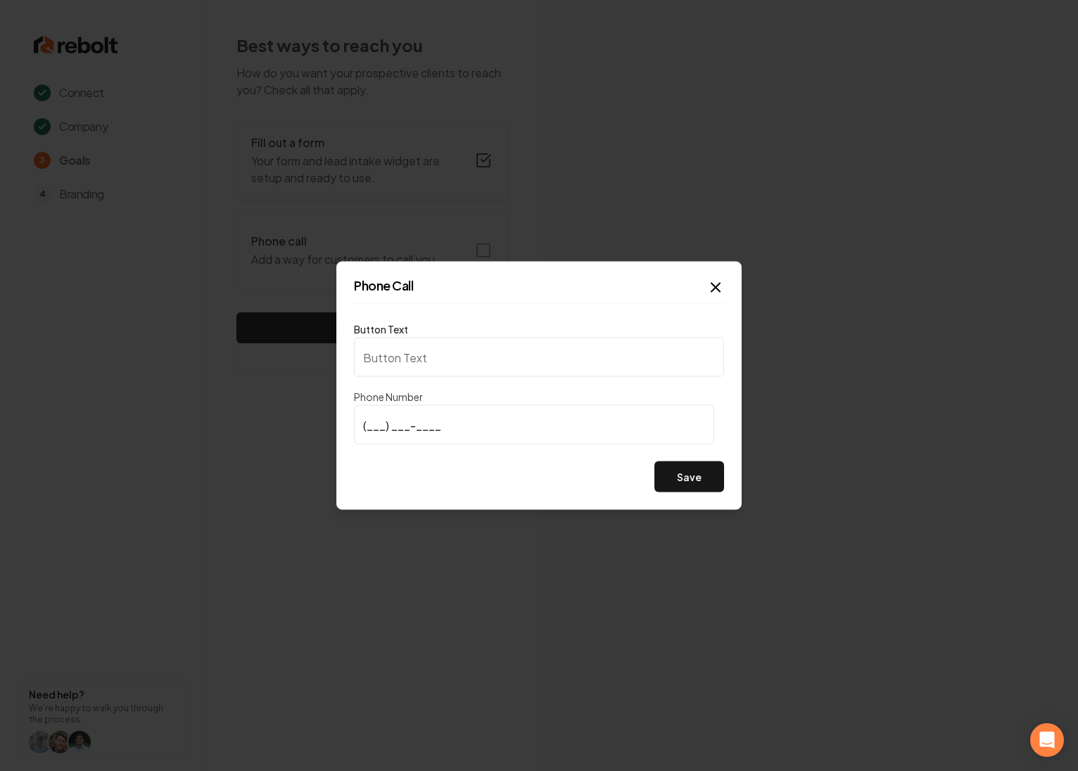
type input "Call us"
type input "[PHONE_NUMBER]"
click at [728, 486] on div "Phone Call Button Text Call us Phone Number [PHONE_NUMBER] Save Close" at bounding box center [538, 386] width 405 height 248
click at [702, 477] on button "Save" at bounding box center [690, 477] width 70 height 31
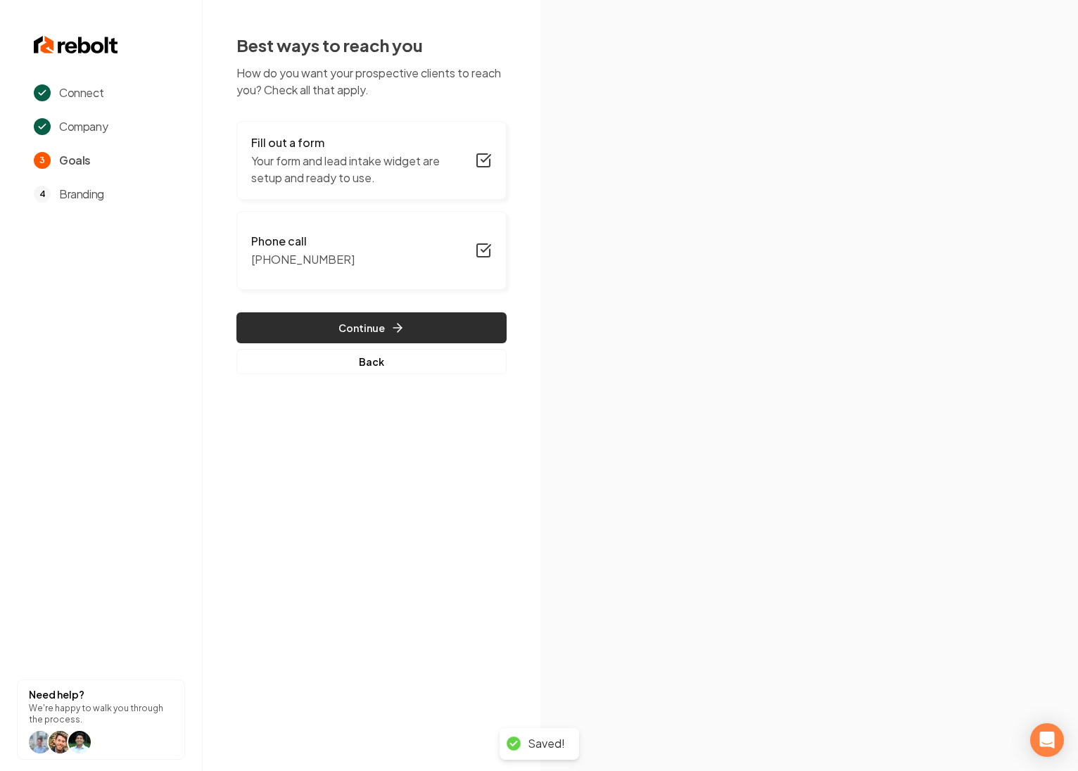
click at [367, 320] on button "Continue" at bounding box center [371, 328] width 270 height 31
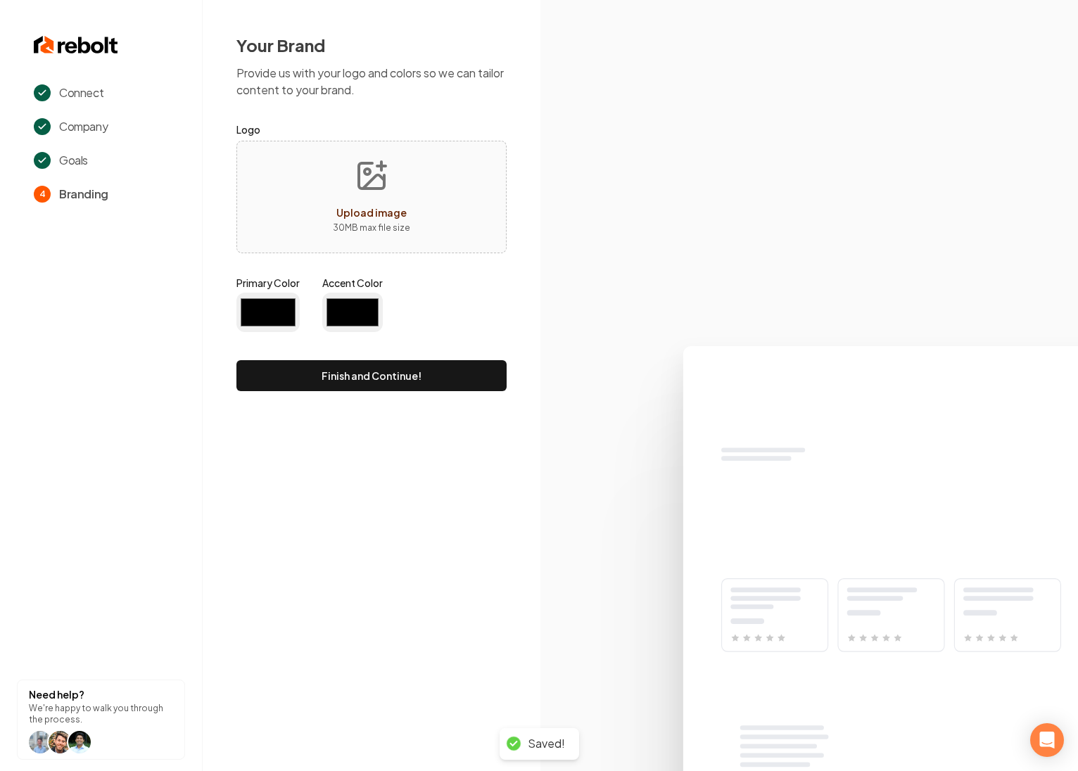
type input "#194d33"
type input "#70be00"
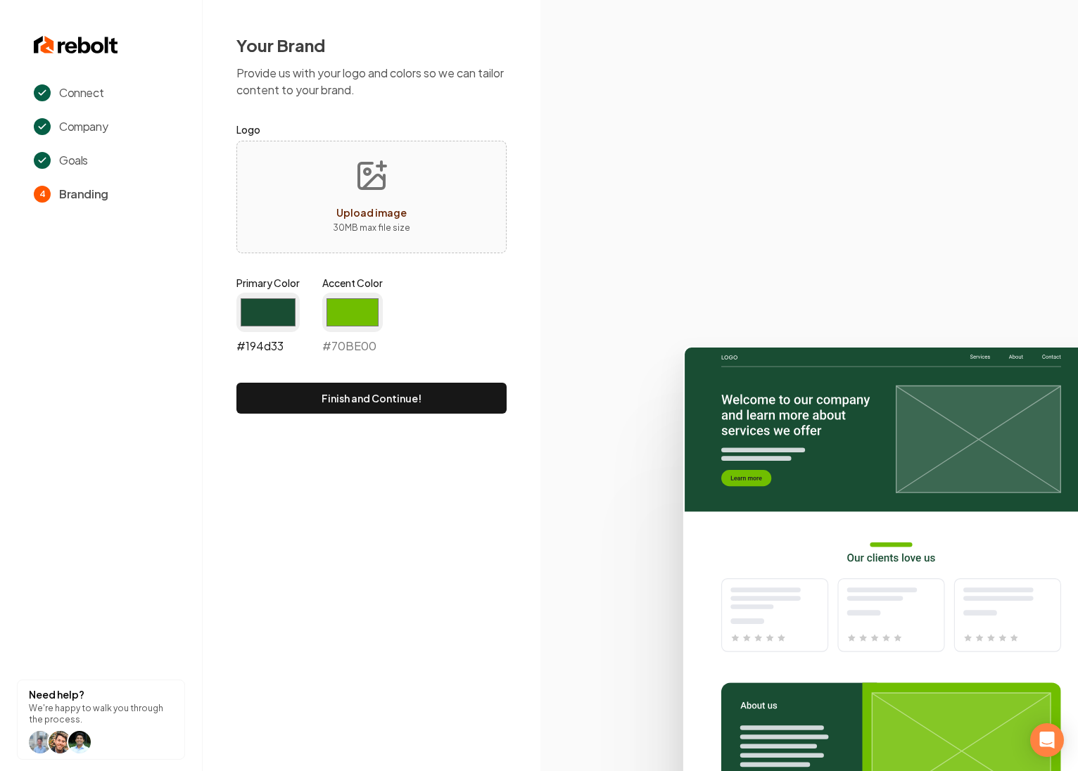
click at [267, 313] on input "#194d33" at bounding box center [267, 312] width 63 height 39
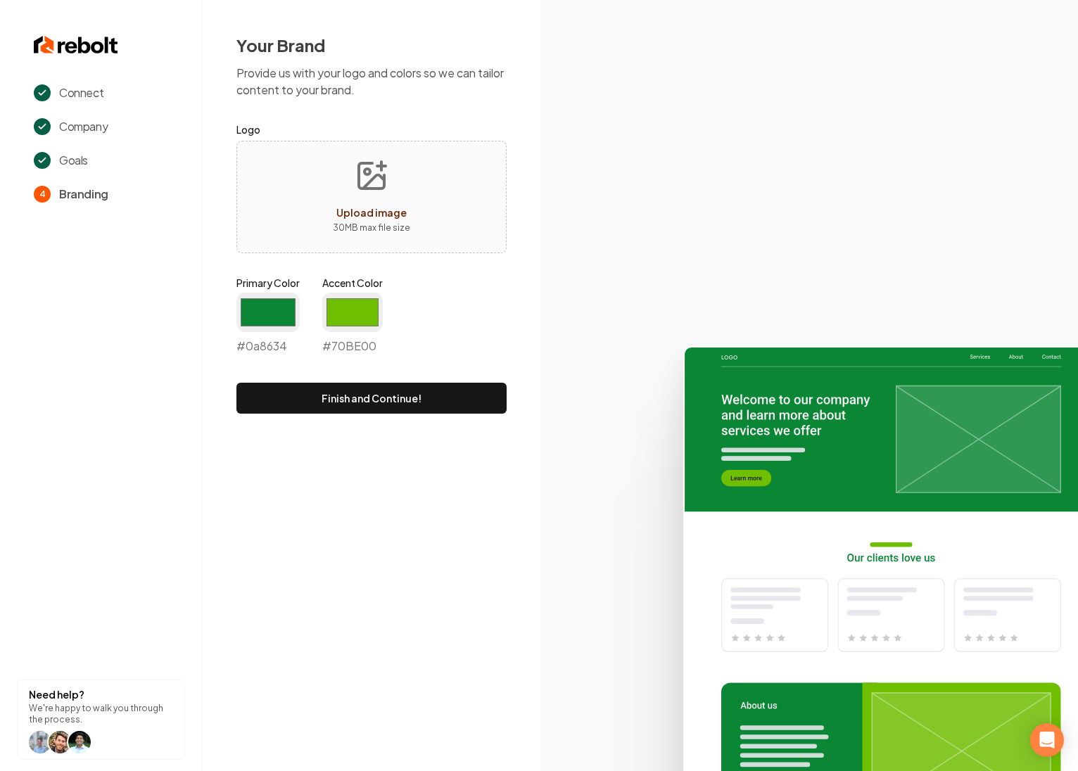
type input "#0a8634"
click at [359, 289] on label "Accent Color" at bounding box center [352, 283] width 61 height 14
click at [359, 293] on input "#70be00" at bounding box center [352, 312] width 61 height 39
click at [353, 303] on input "#70be00" at bounding box center [352, 312] width 61 height 39
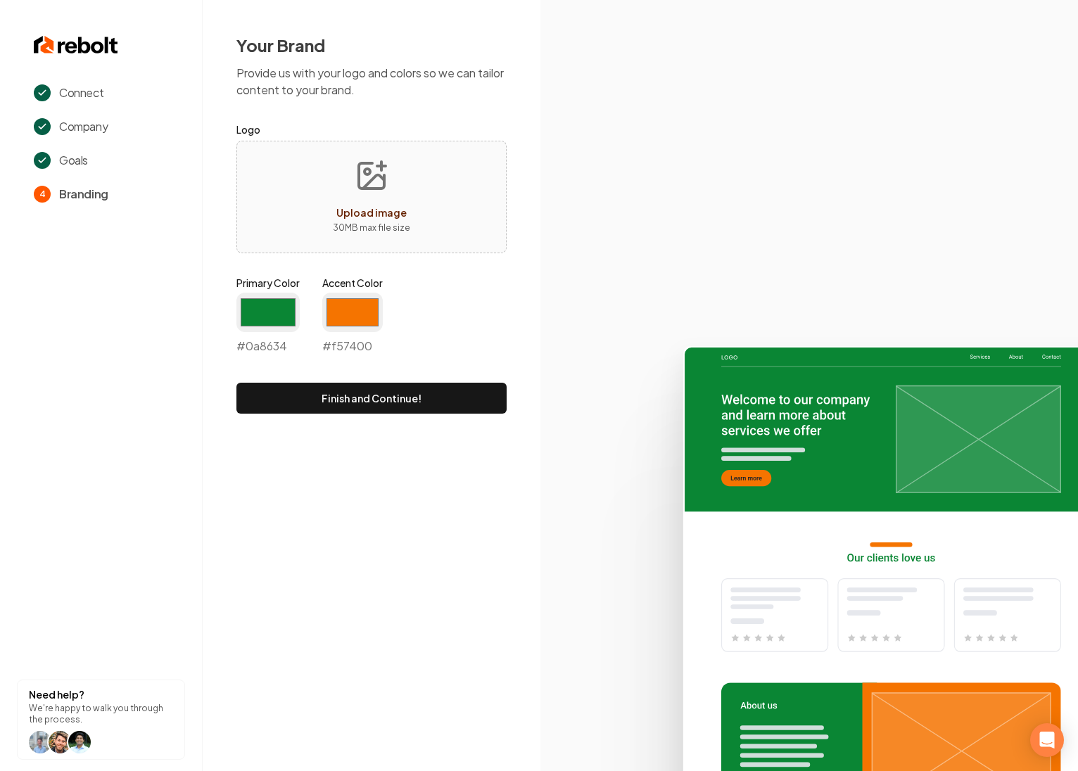
type input "#f57400"
click at [516, 305] on div "Your Brand Provide us with your logo and colors so we can tailor content to you…" at bounding box center [372, 224] width 338 height 448
click at [384, 183] on icon "Upload image" at bounding box center [371, 175] width 25 height 25
type input "**********"
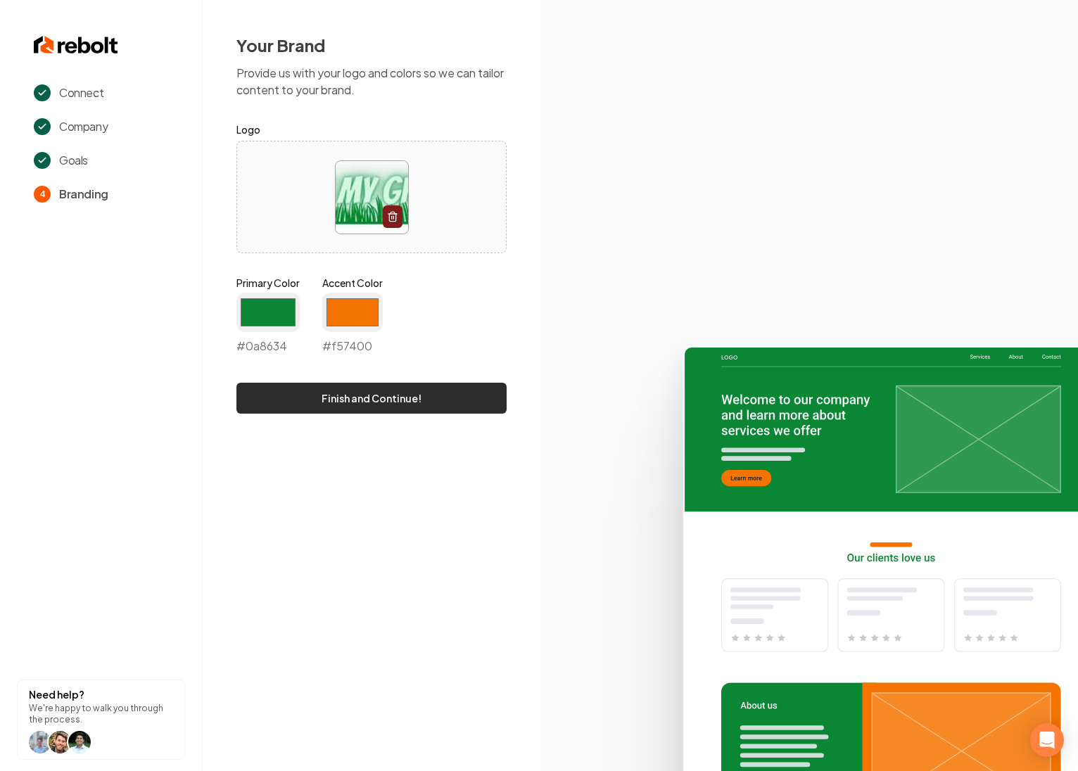
click at [389, 391] on button "Finish and Continue!" at bounding box center [371, 398] width 270 height 31
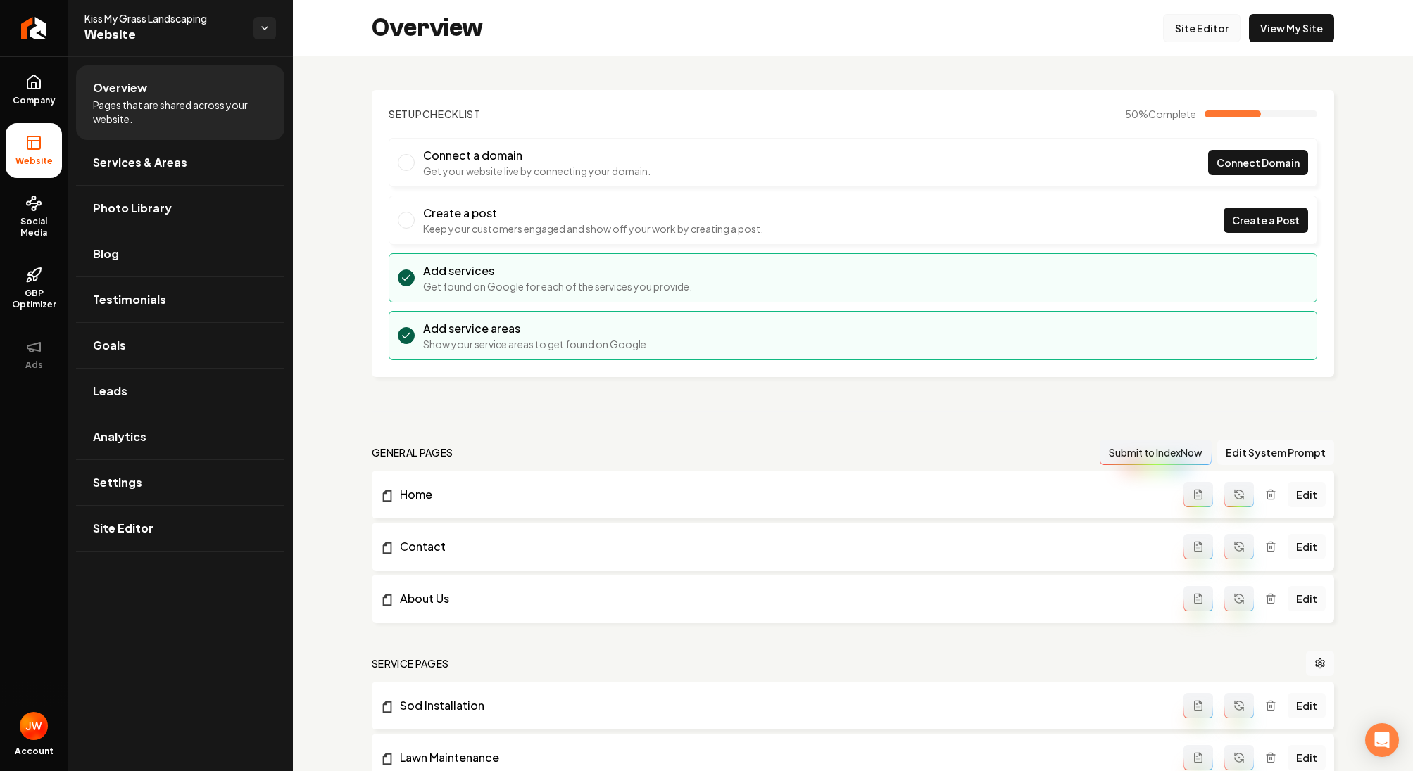
click at [1213, 33] on link "Site Editor" at bounding box center [1201, 28] width 77 height 28
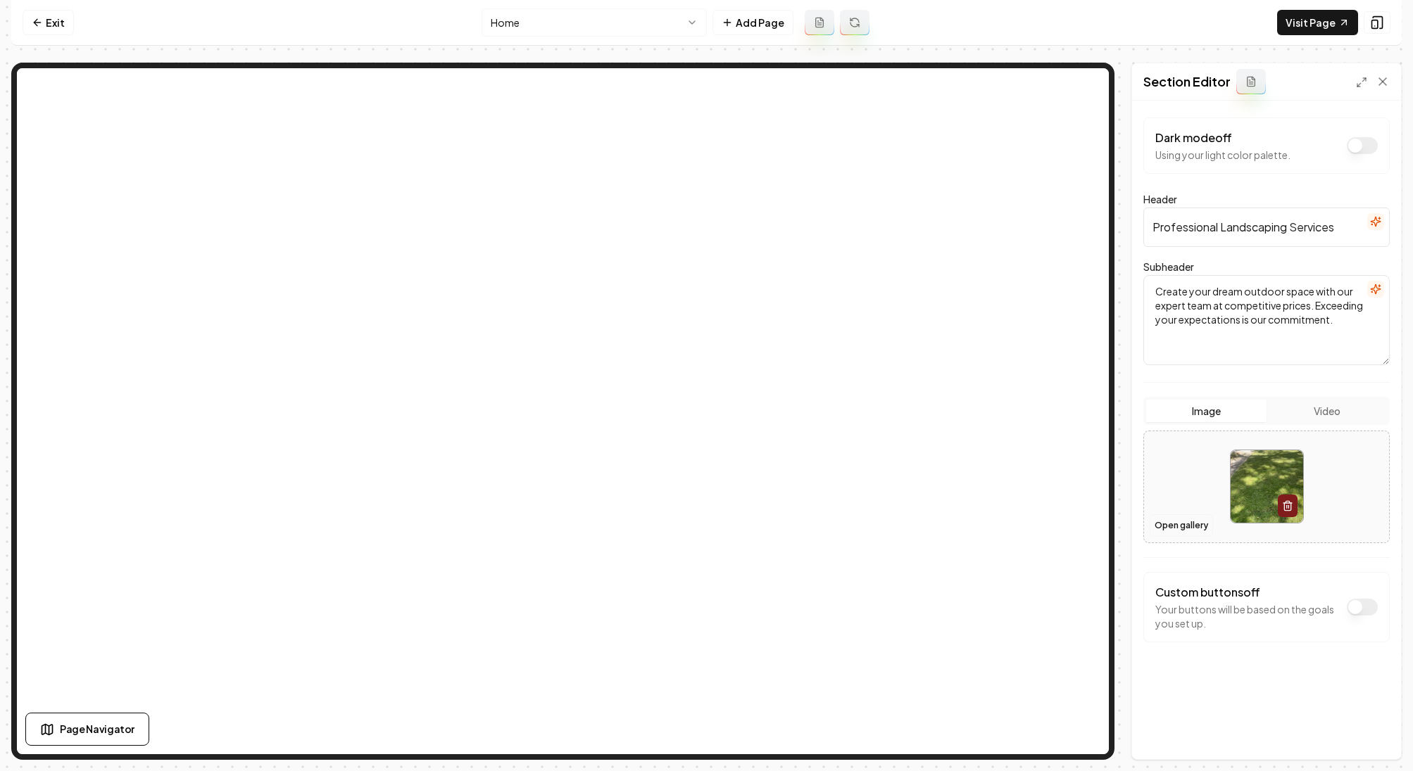
click at [1178, 524] on button "Open gallery" at bounding box center [1180, 525] width 63 height 23
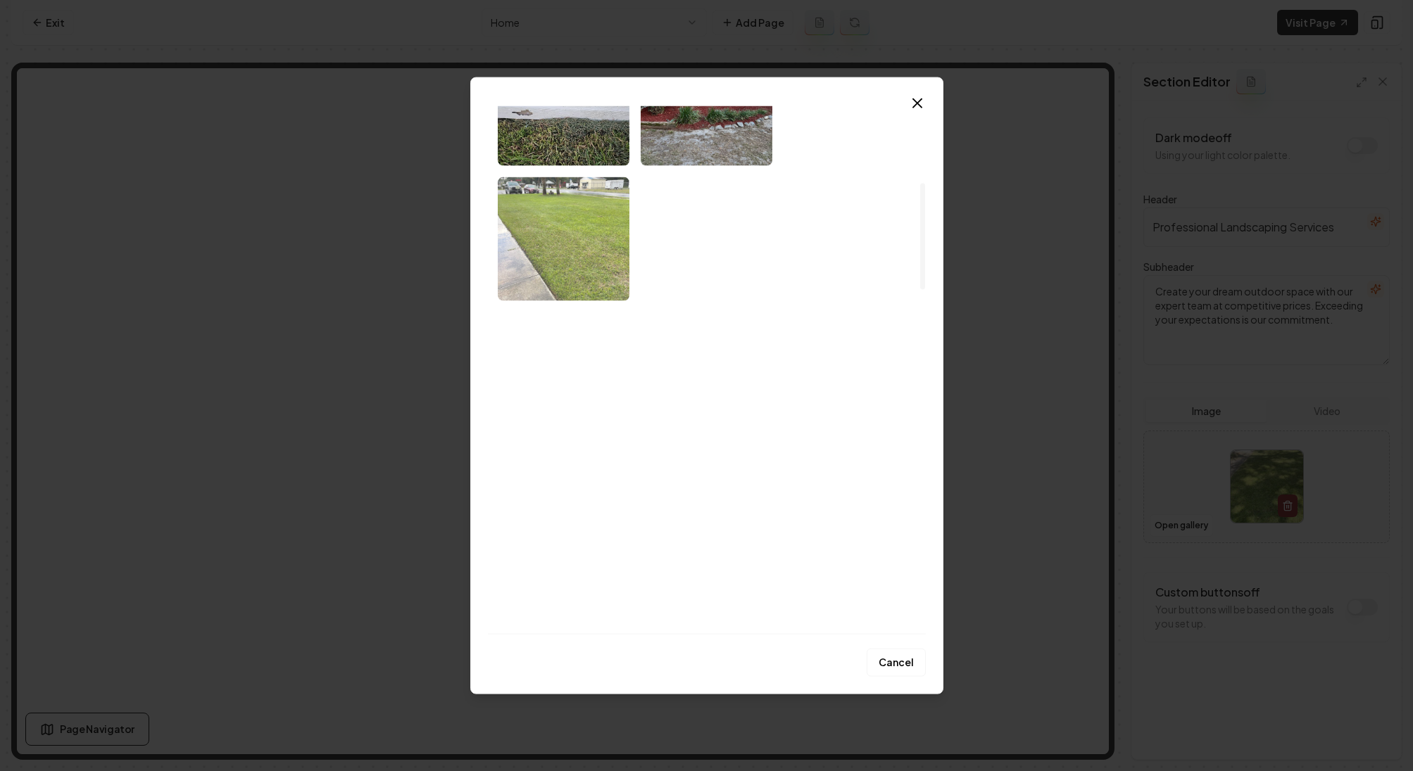
scroll to position [412, 0]
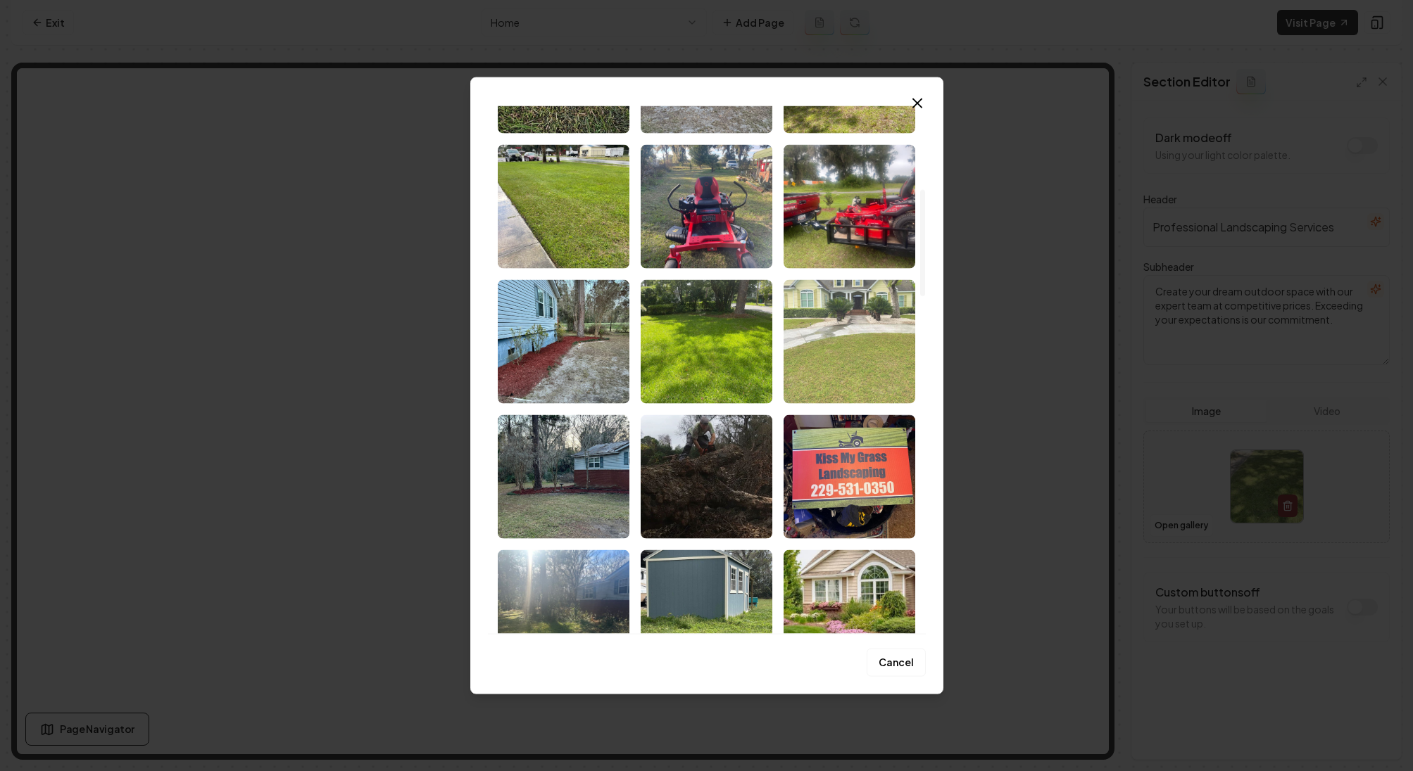
click at [823, 379] on img "Select image image_68cc2b685c7cd75eb85e3d62.jpeg" at bounding box center [849, 342] width 132 height 124
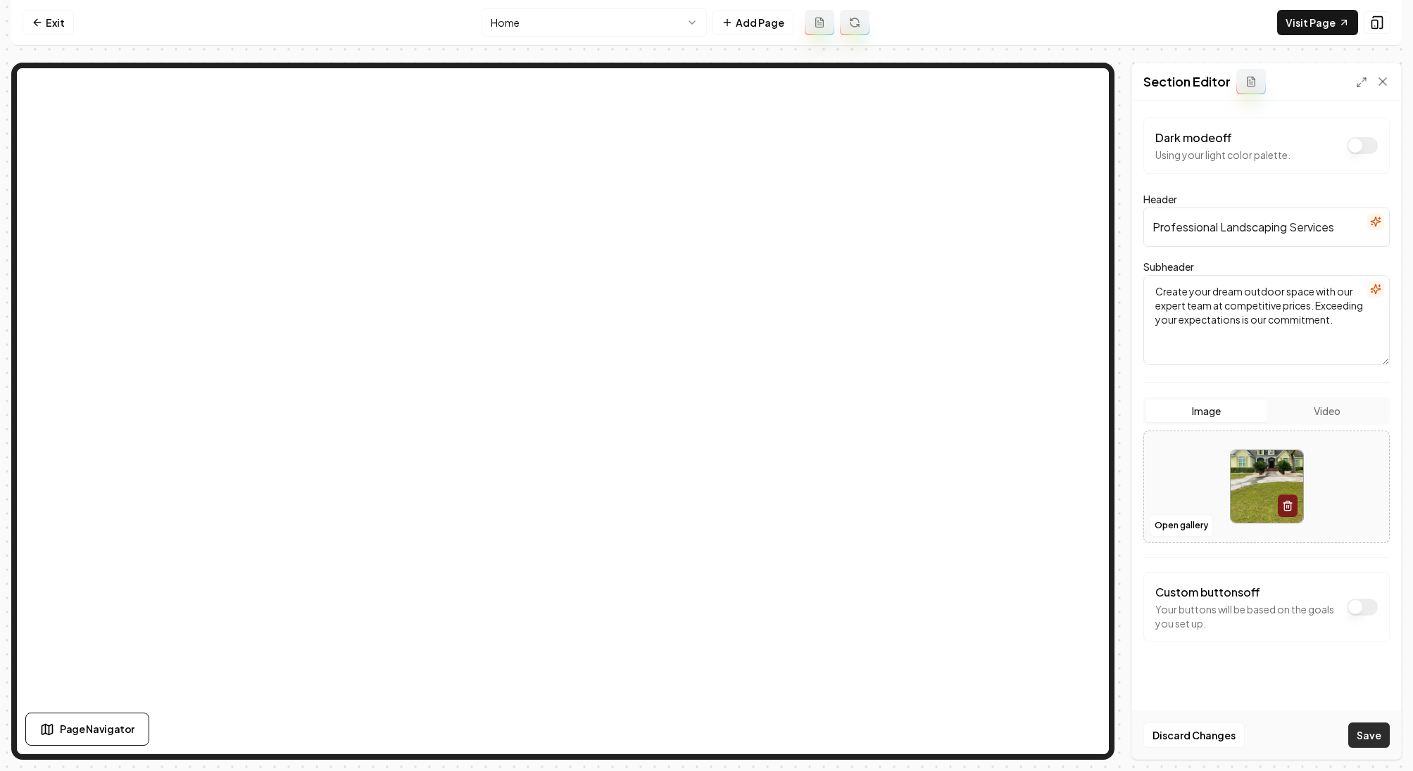
click at [1368, 734] on button "Save" at bounding box center [1369, 735] width 42 height 25
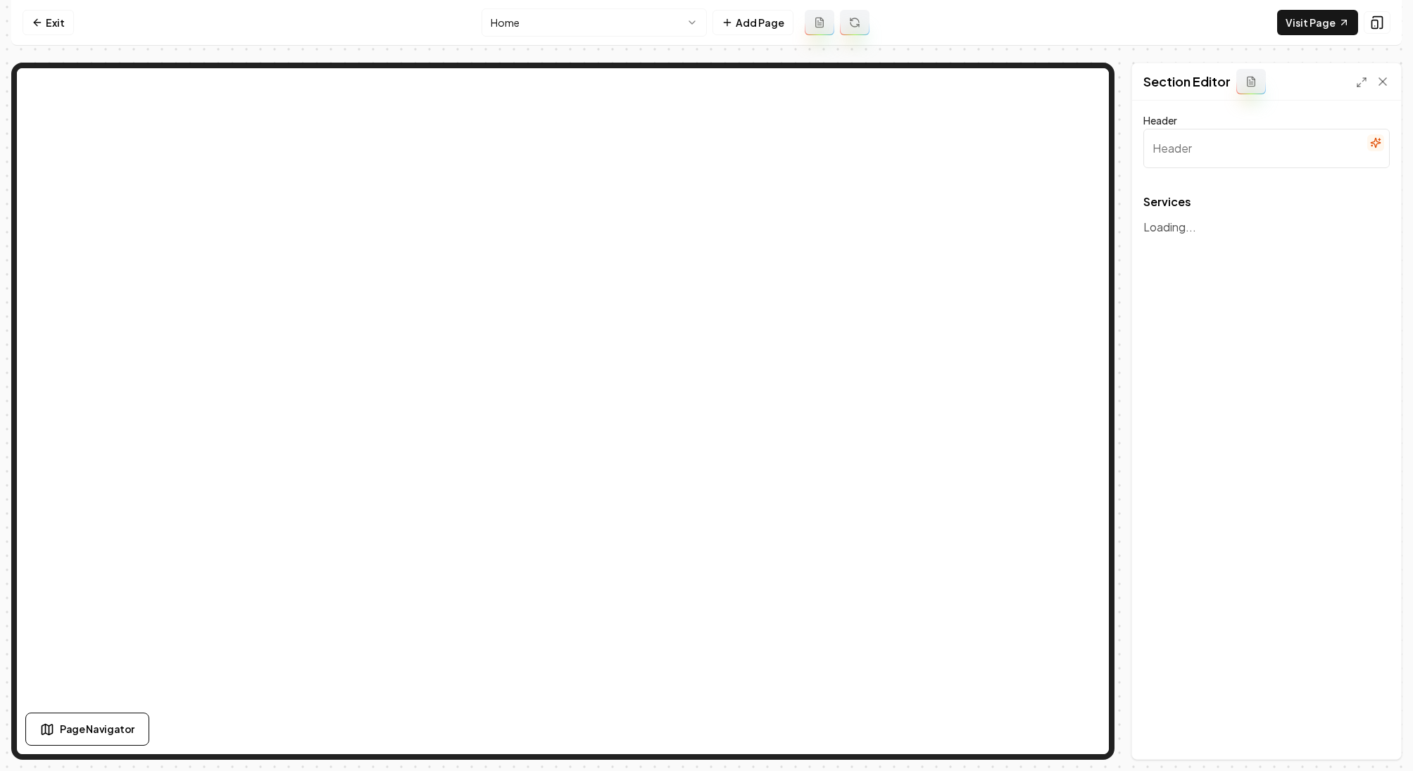
type input "Our Landscaping Services"
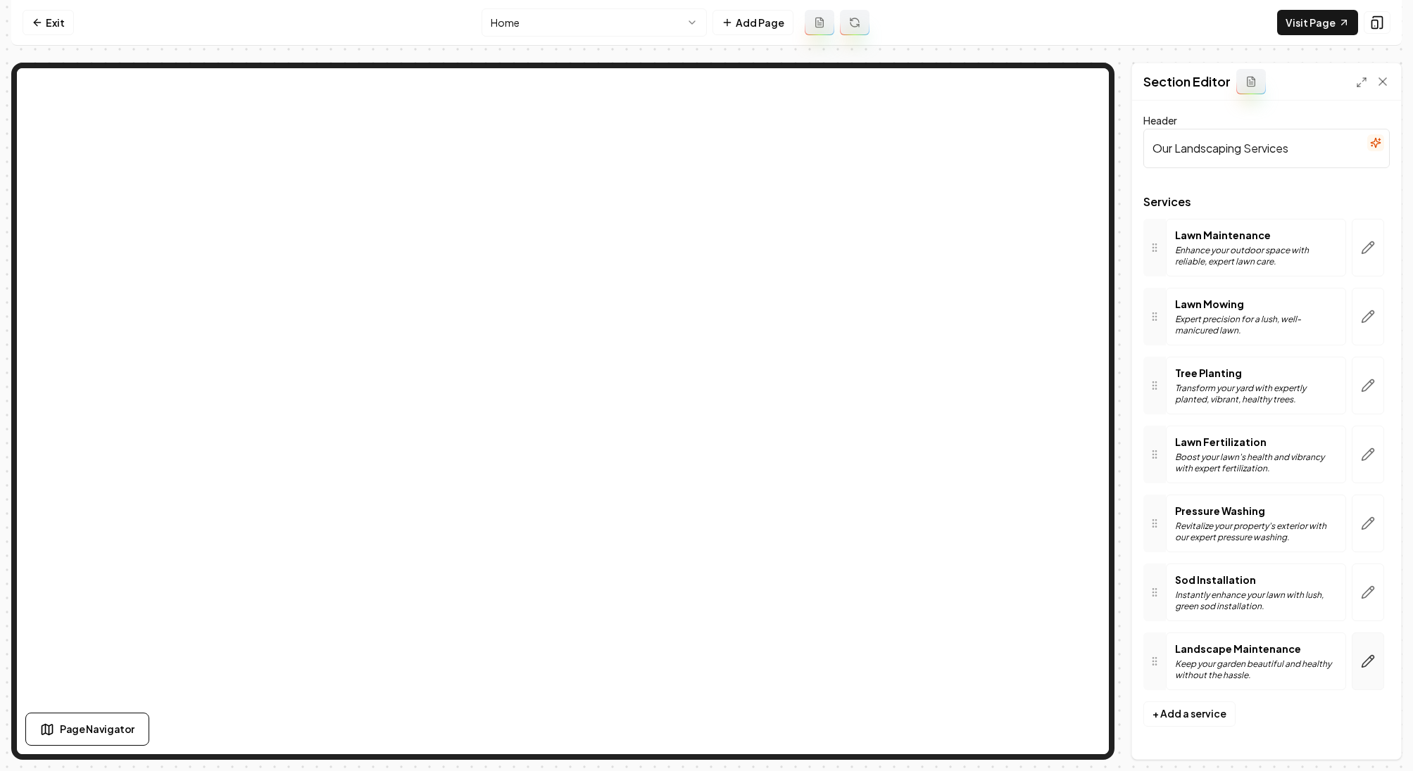
click at [1368, 662] on icon "button" at bounding box center [1368, 662] width 14 height 14
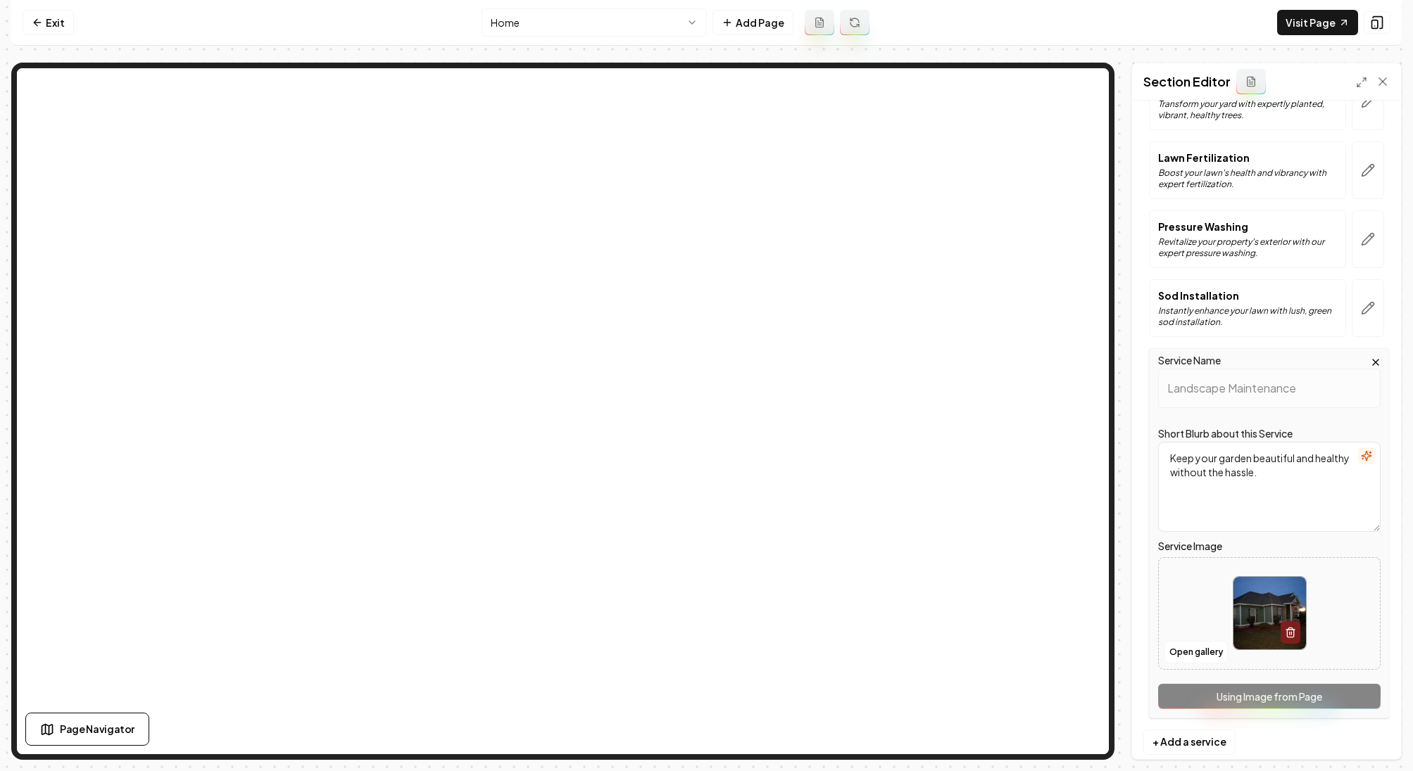
scroll to position [308, 0]
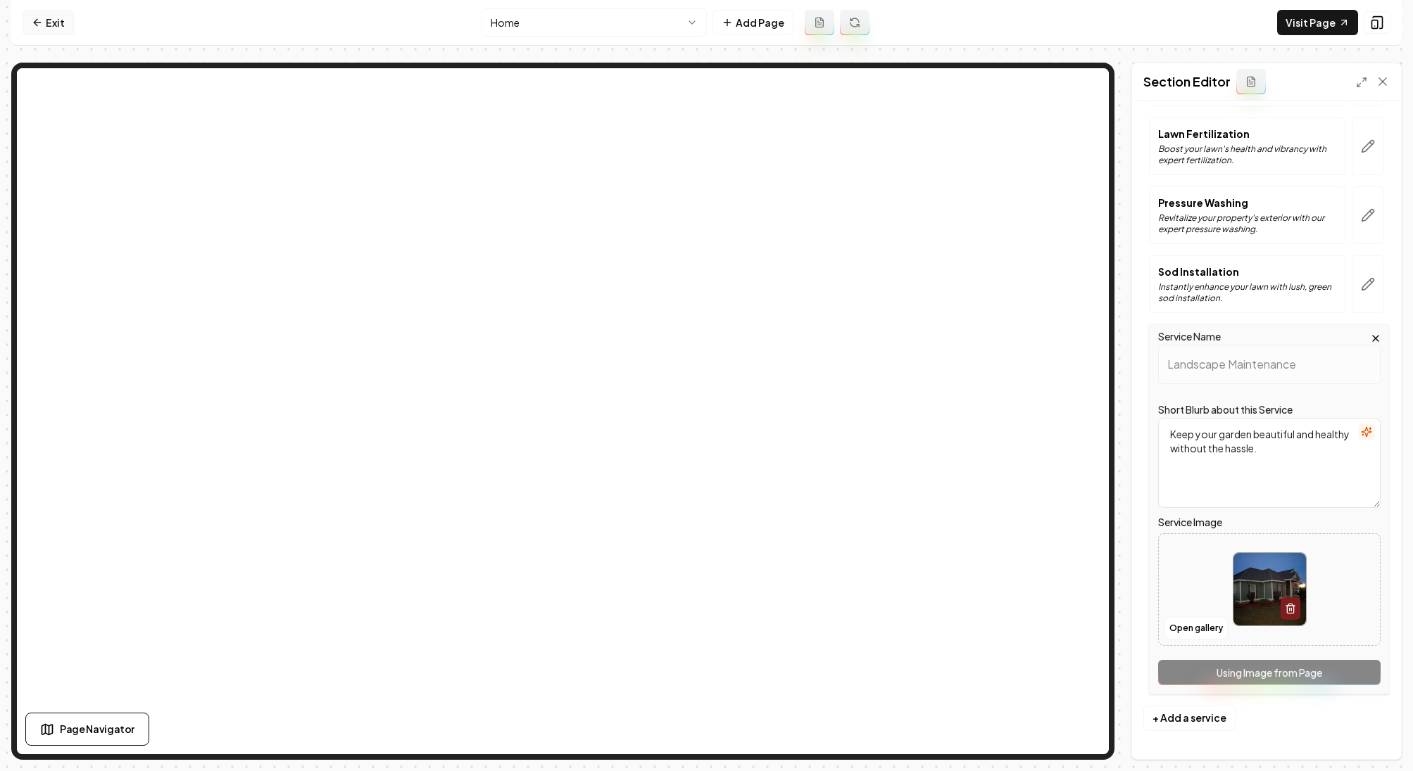
click at [52, 18] on link "Exit" at bounding box center [48, 22] width 51 height 25
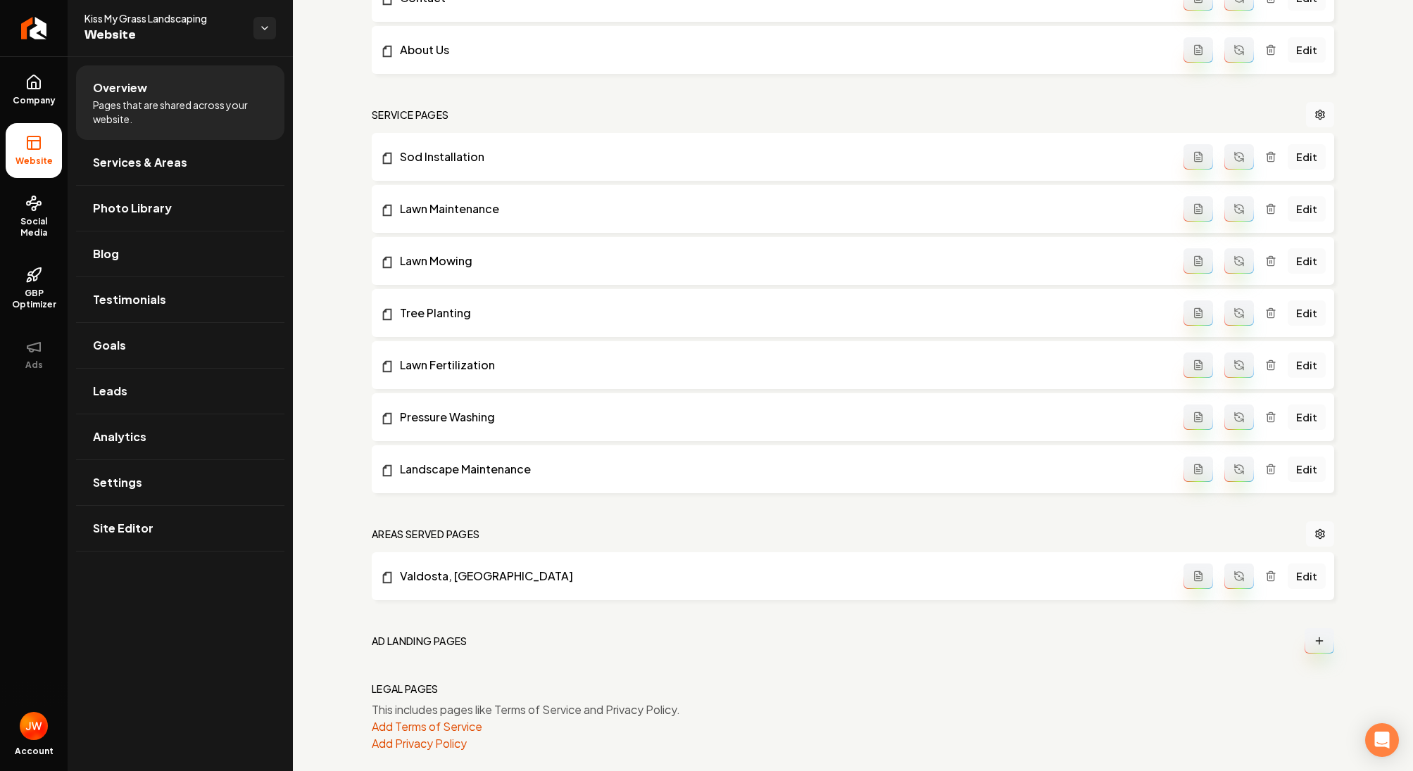
scroll to position [550, 0]
click at [1272, 468] on icon "Main content area" at bounding box center [1270, 467] width 11 height 11
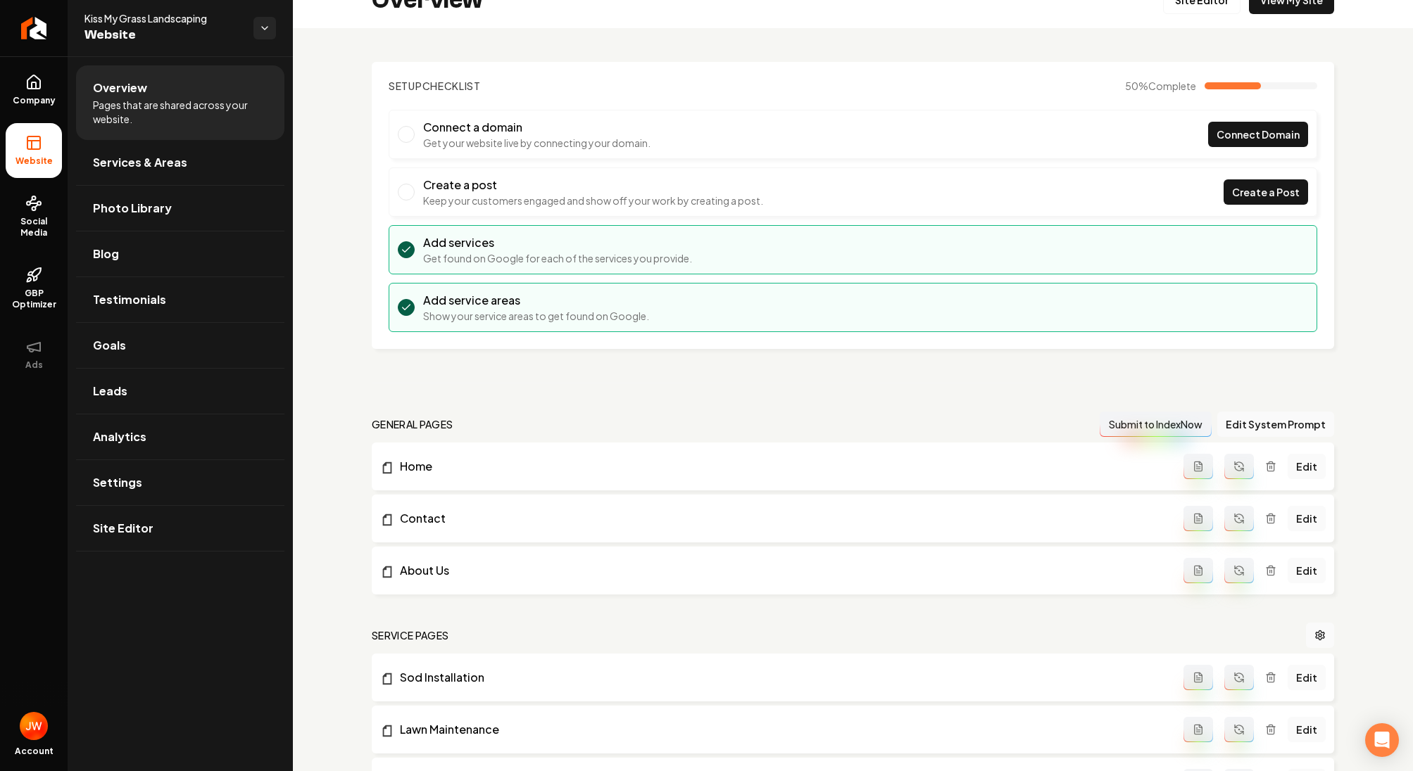
scroll to position [0, 0]
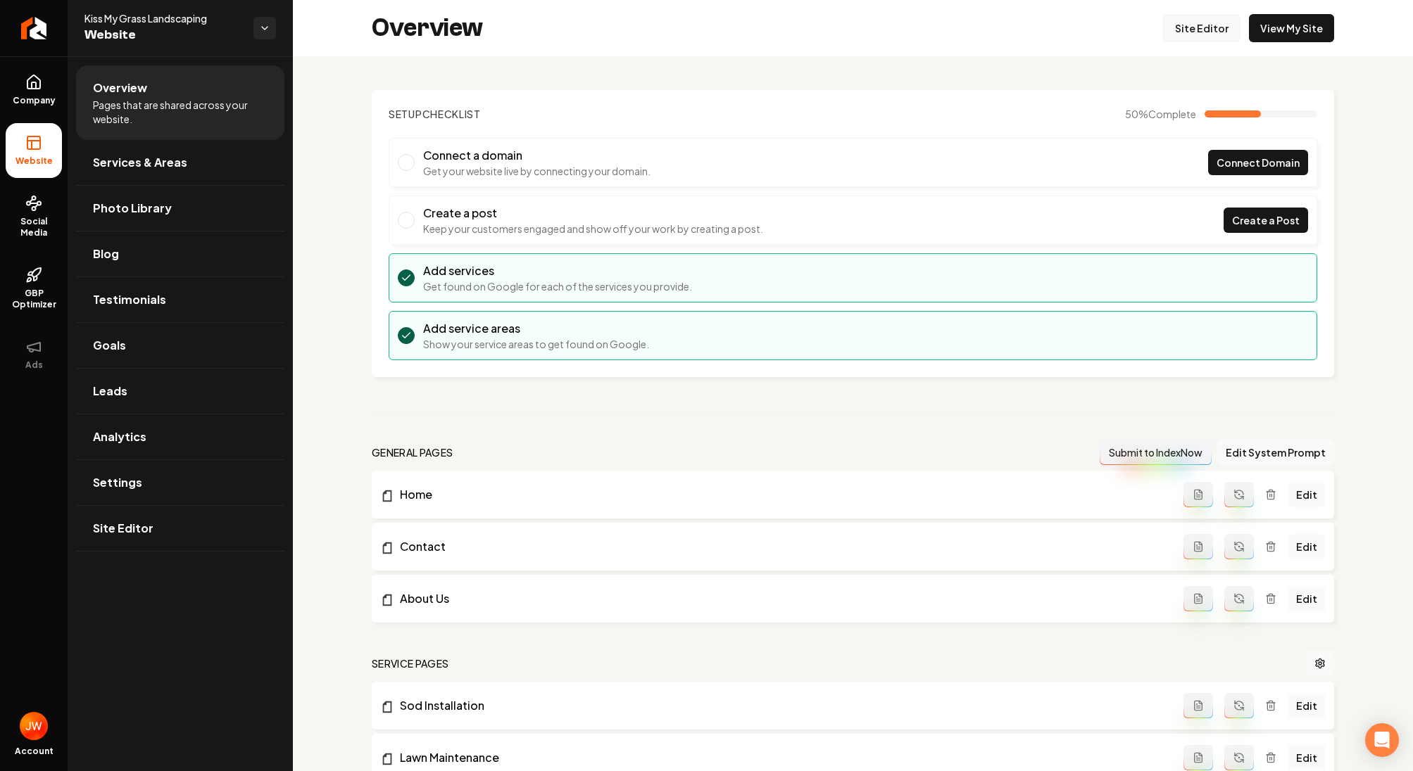
click at [1204, 30] on link "Site Editor" at bounding box center [1201, 28] width 77 height 28
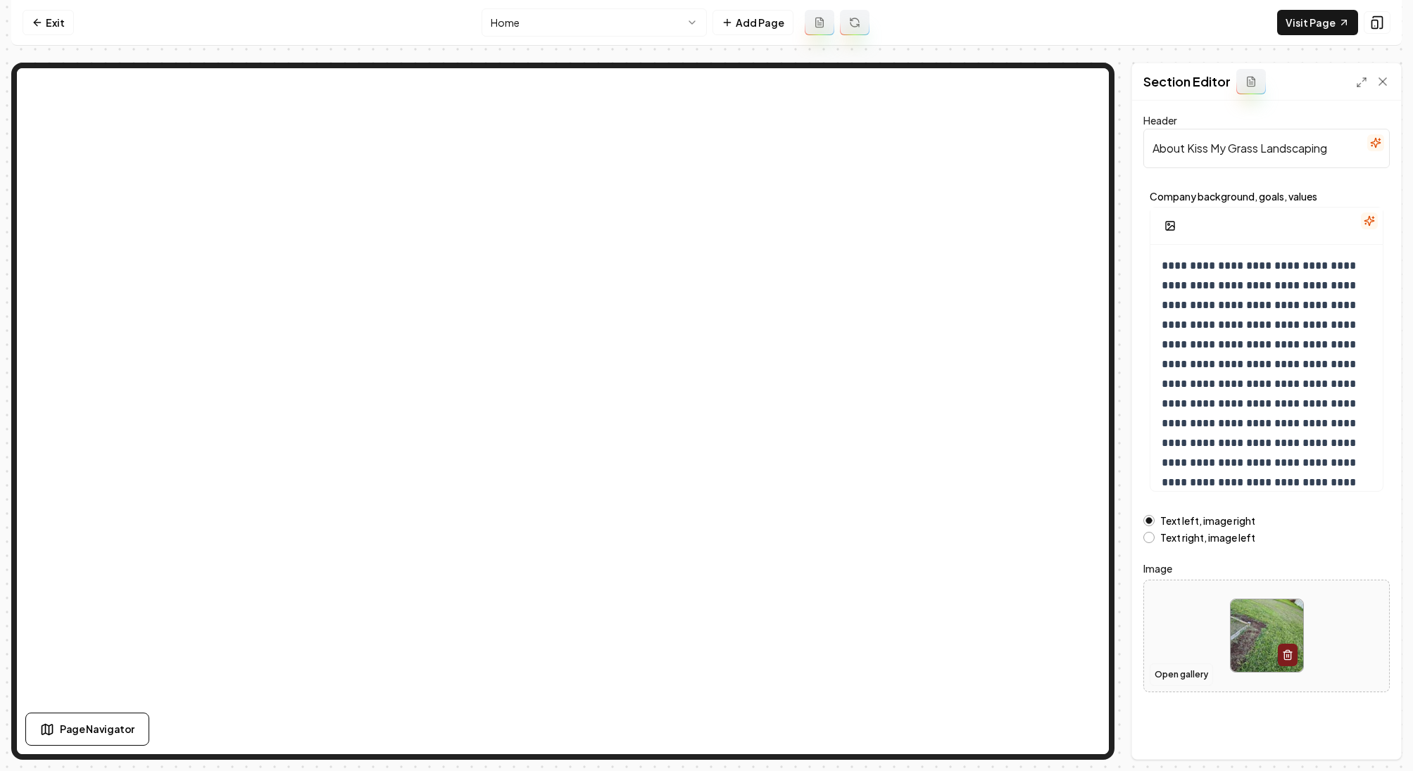
click at [1168, 673] on button "Open gallery" at bounding box center [1180, 675] width 63 height 23
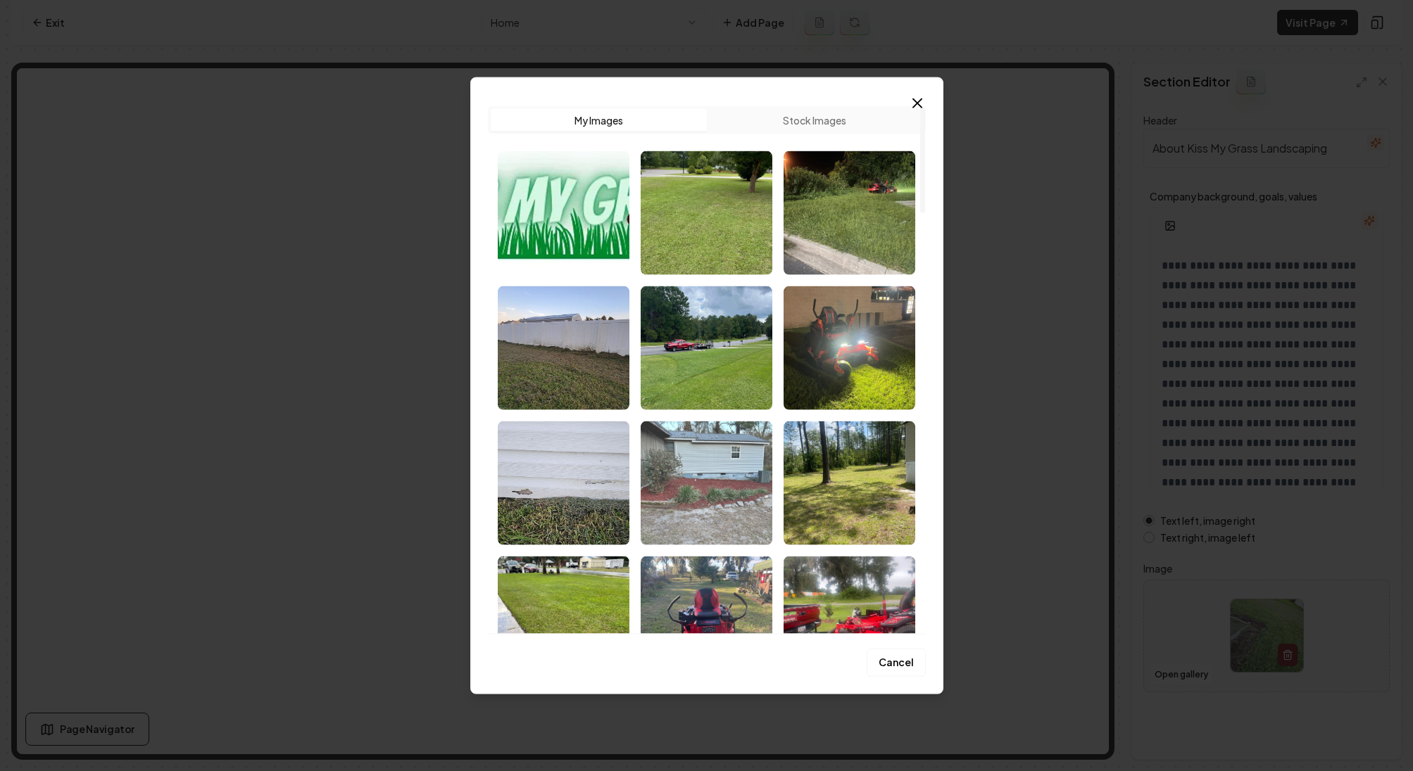
click at [711, 486] on img "Select image image_68cc2b695c7cd75eb85e421b.jpeg" at bounding box center [706, 484] width 132 height 124
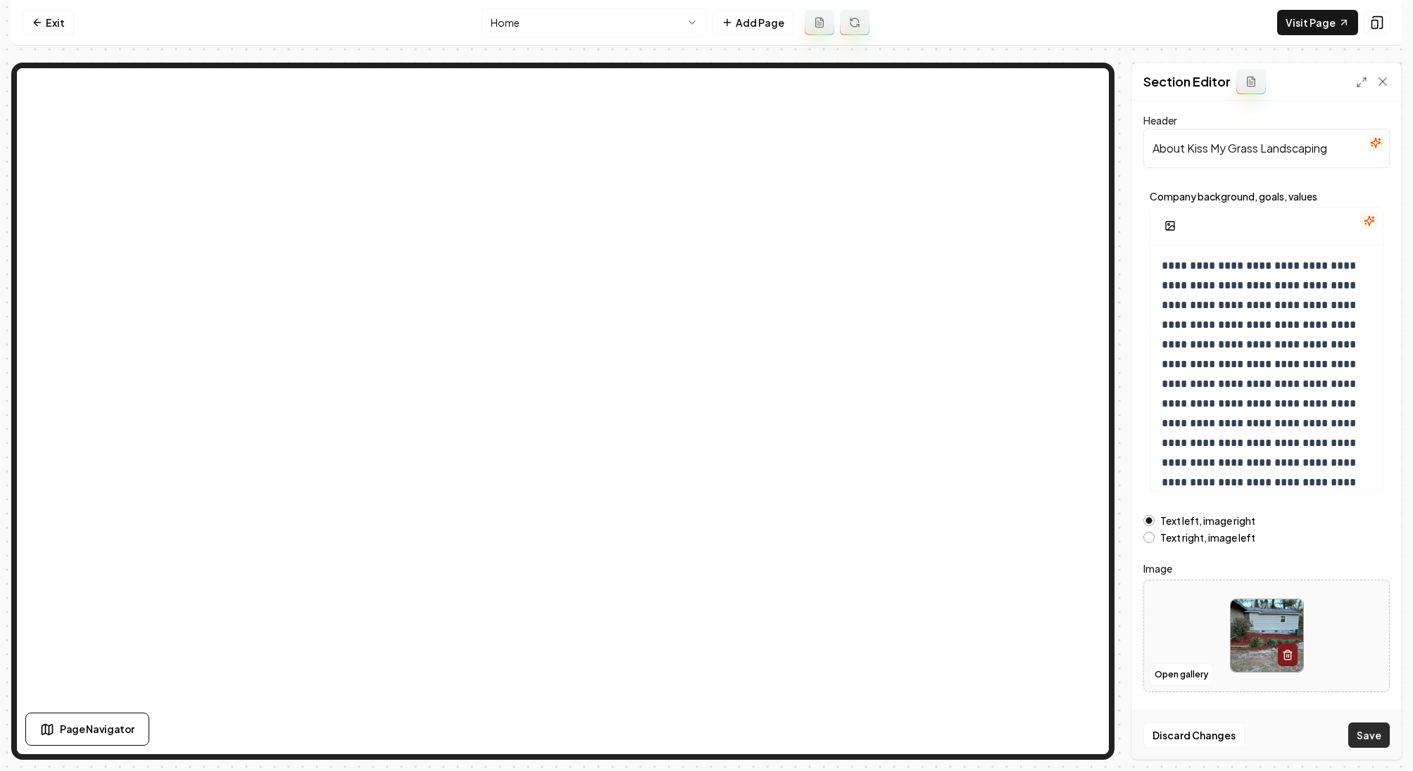
click at [1368, 731] on button "Save" at bounding box center [1369, 735] width 42 height 25
click at [1306, 39] on nav "Exit Home Add Page Visit Page" at bounding box center [706, 23] width 1390 height 46
click at [1306, 28] on link "Visit Page" at bounding box center [1317, 22] width 81 height 25
